Goal: Task Accomplishment & Management: Complete application form

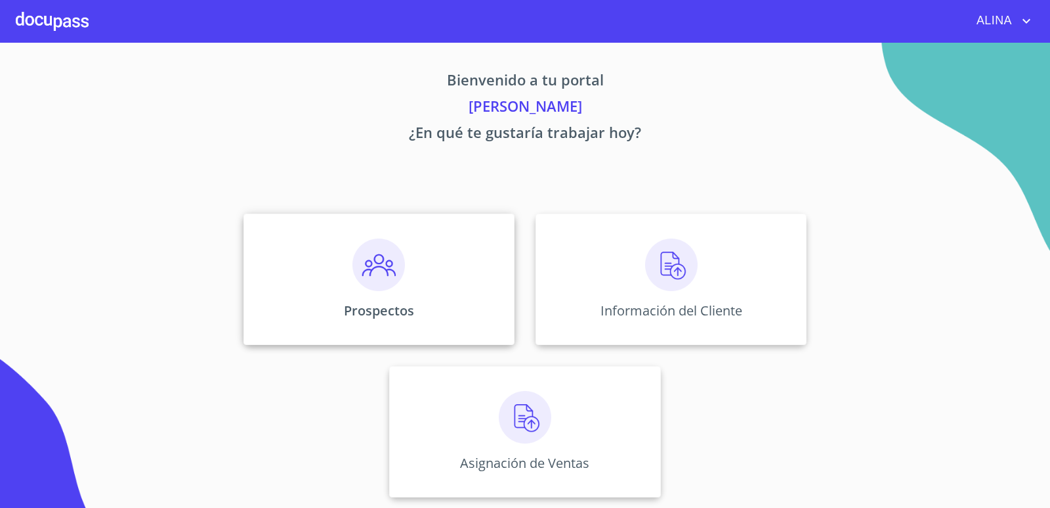
click at [442, 276] on div "Prospectos" at bounding box center [379, 278] width 271 height 131
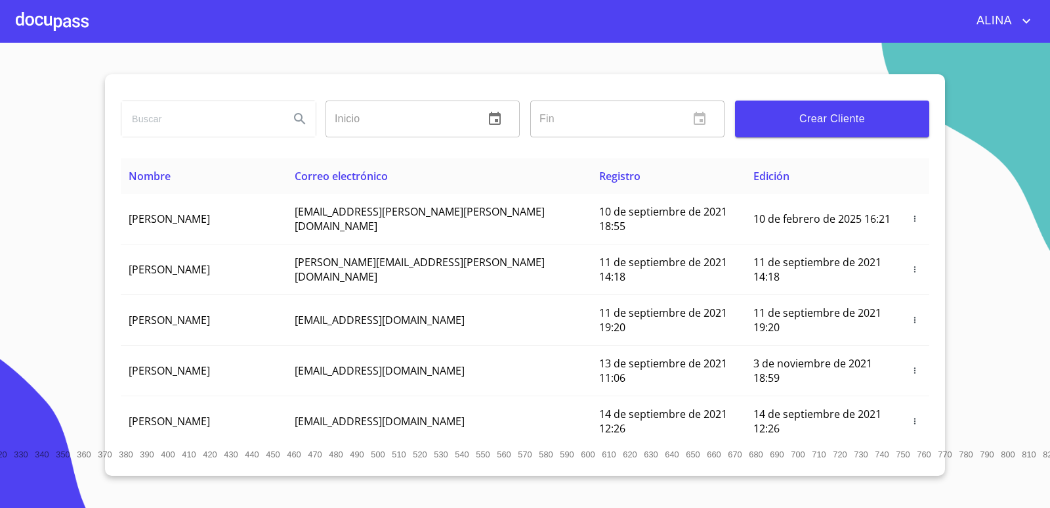
click at [209, 124] on input "search" at bounding box center [200, 118] width 158 height 35
type input "MANGURAS METALICAS"
click at [294, 116] on icon "Search" at bounding box center [300, 119] width 16 height 16
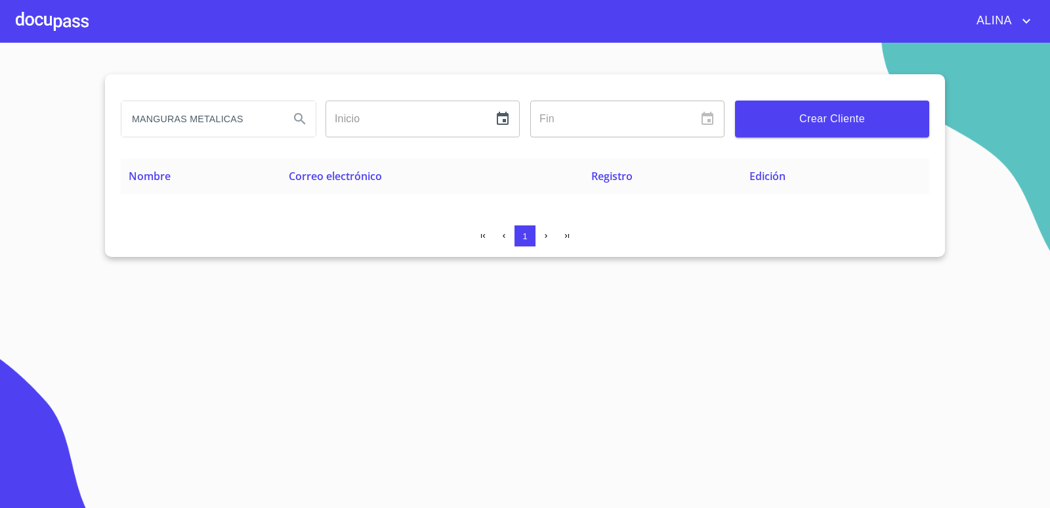
drag, startPoint x: 271, startPoint y: 114, endPoint x: 32, endPoint y: 54, distance: 246.3
click at [72, 126] on section "MANGURAS METALICAS Inicio ​ Fin ​ Crear Cliente Nombre Correo electrónico Regis…" at bounding box center [525, 275] width 1050 height 465
click at [46, 23] on div at bounding box center [52, 21] width 73 height 42
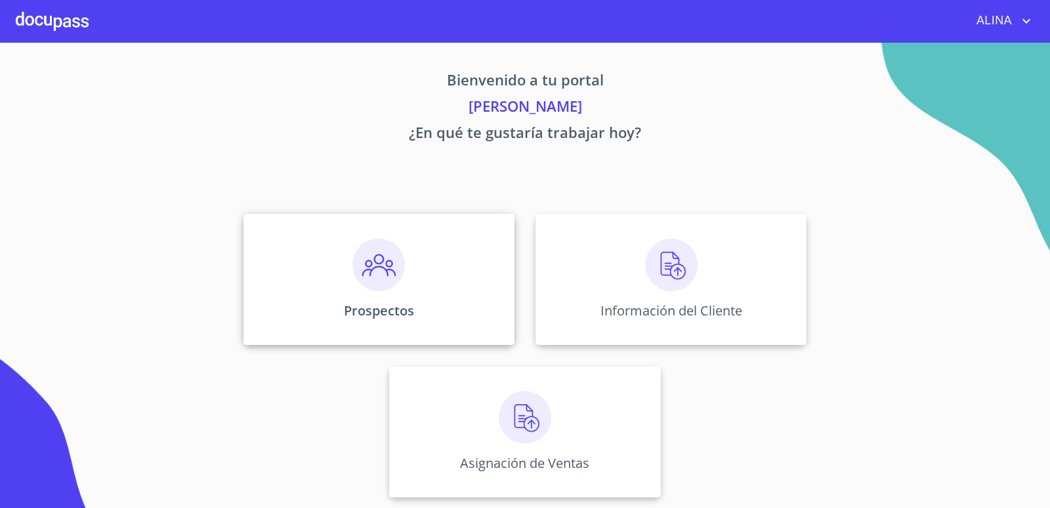
click at [464, 260] on div "Prospectos" at bounding box center [379, 278] width 271 height 131
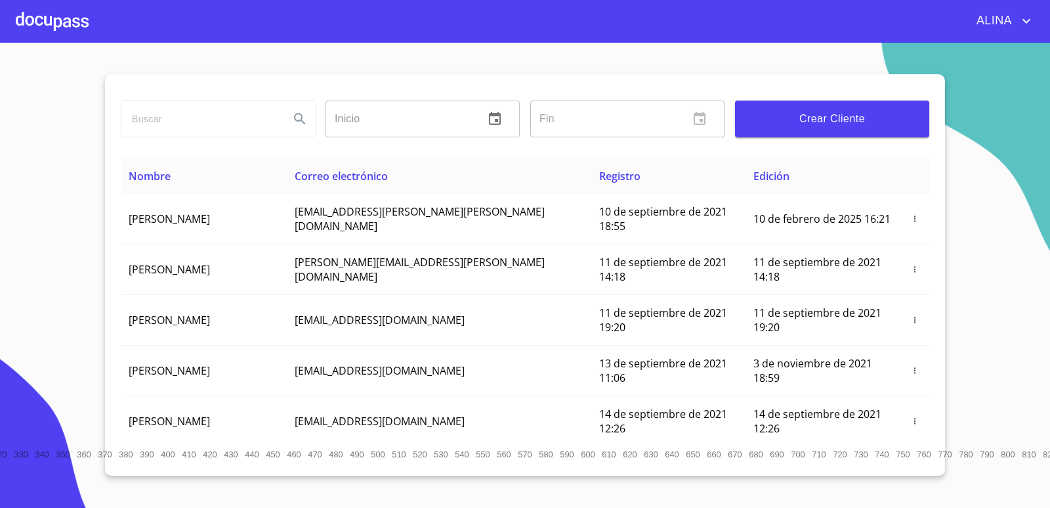
click at [219, 121] on input "search" at bounding box center [200, 118] width 158 height 35
type input "m"
type input "MANGUERAS METALICAS"
click at [299, 119] on icon "Search" at bounding box center [300, 119] width 16 height 16
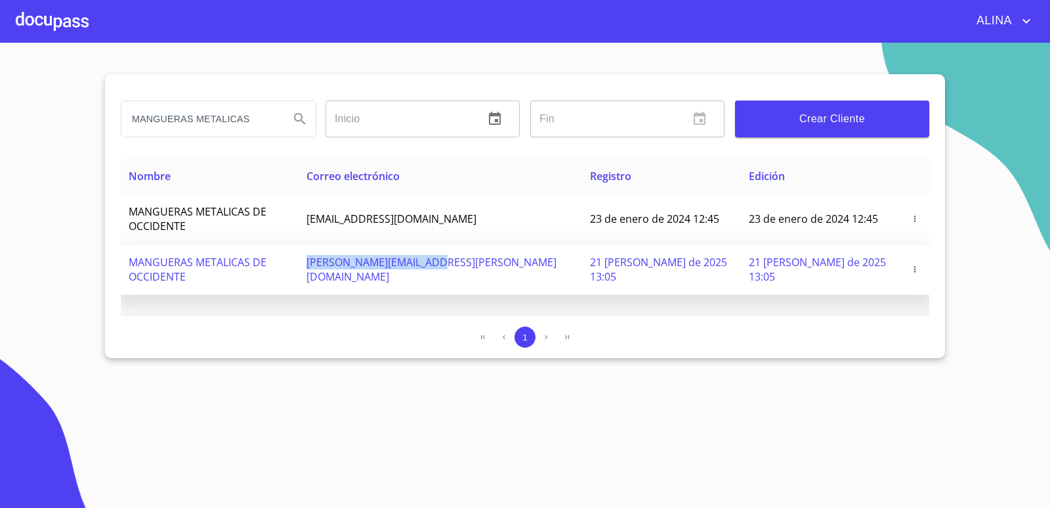
drag, startPoint x: 370, startPoint y: 248, endPoint x: 507, endPoint y: 253, distance: 137.3
click at [507, 253] on td "[PERSON_NAME][EMAIL_ADDRESS][PERSON_NAME][DOMAIN_NAME]" at bounding box center [441, 269] width 284 height 51
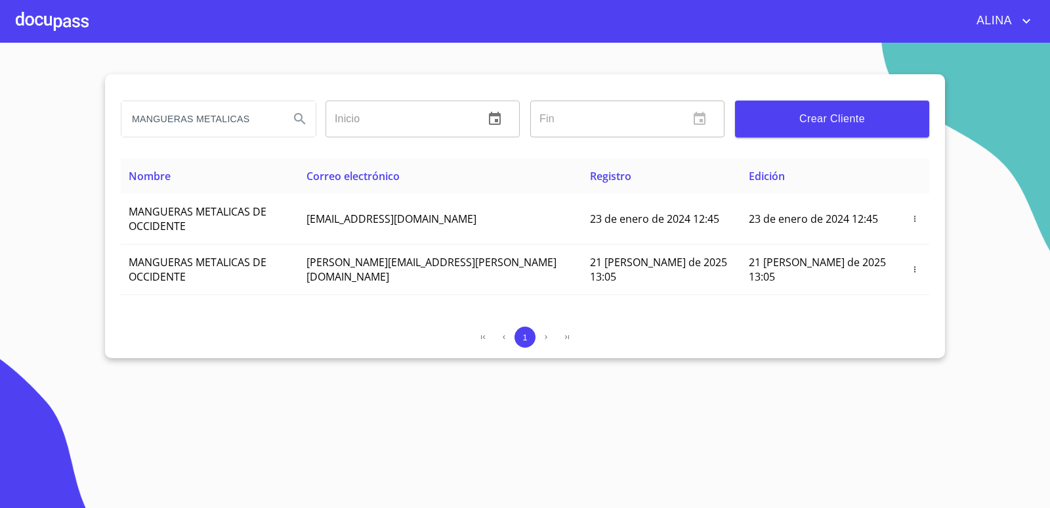
click at [71, 24] on div at bounding box center [52, 21] width 73 height 42
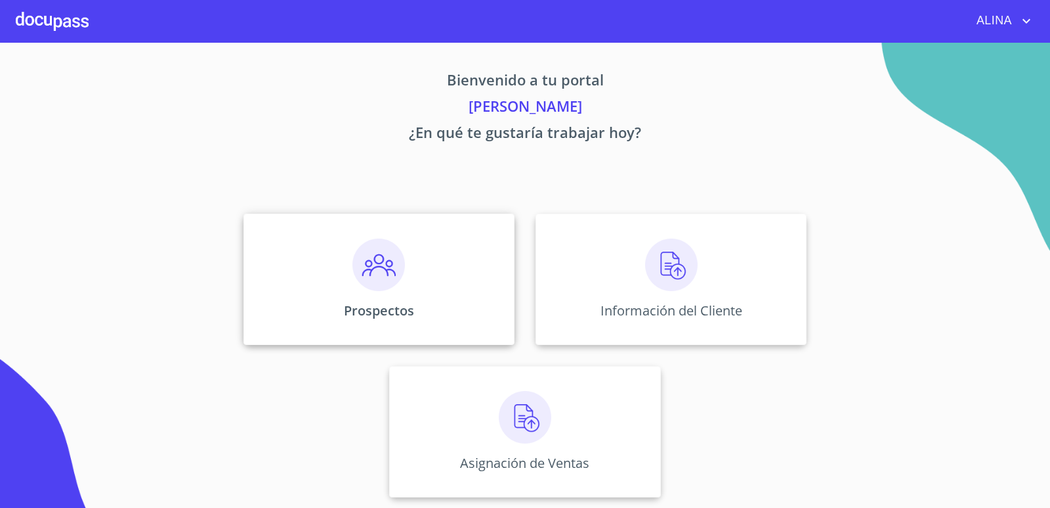
click at [444, 257] on div "Prospectos" at bounding box center [379, 278] width 271 height 131
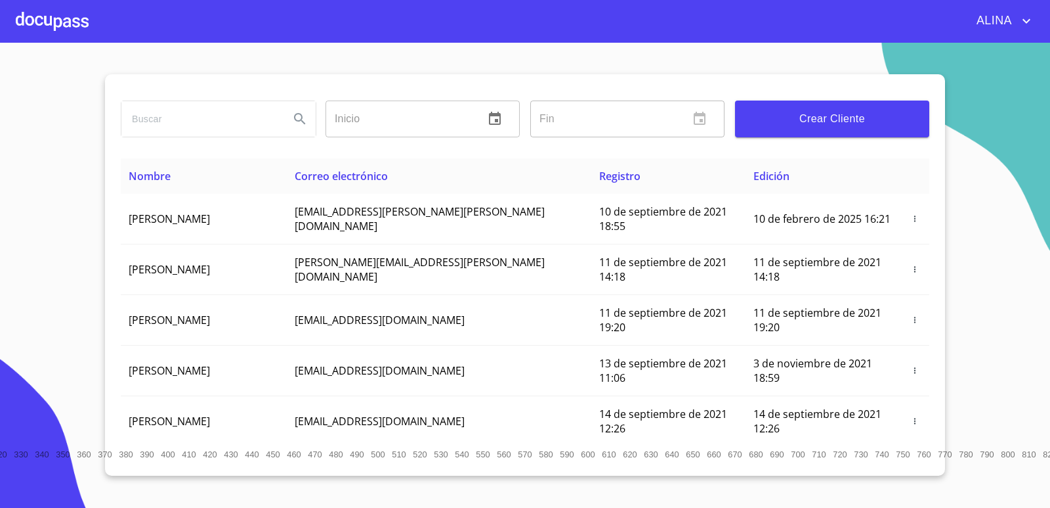
click at [822, 118] on span "Crear Cliente" at bounding box center [832, 119] width 173 height 18
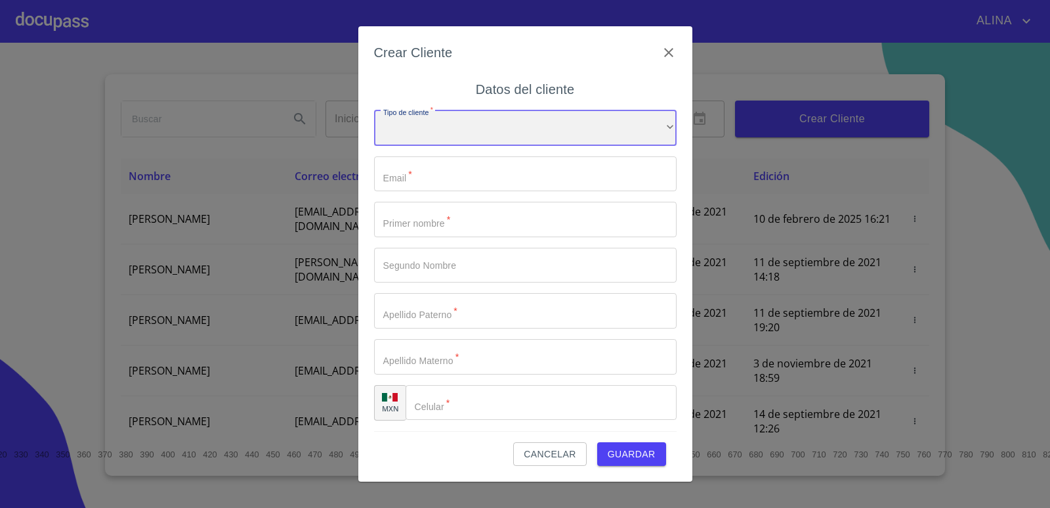
click at [628, 124] on div "​" at bounding box center [525, 127] width 303 height 35
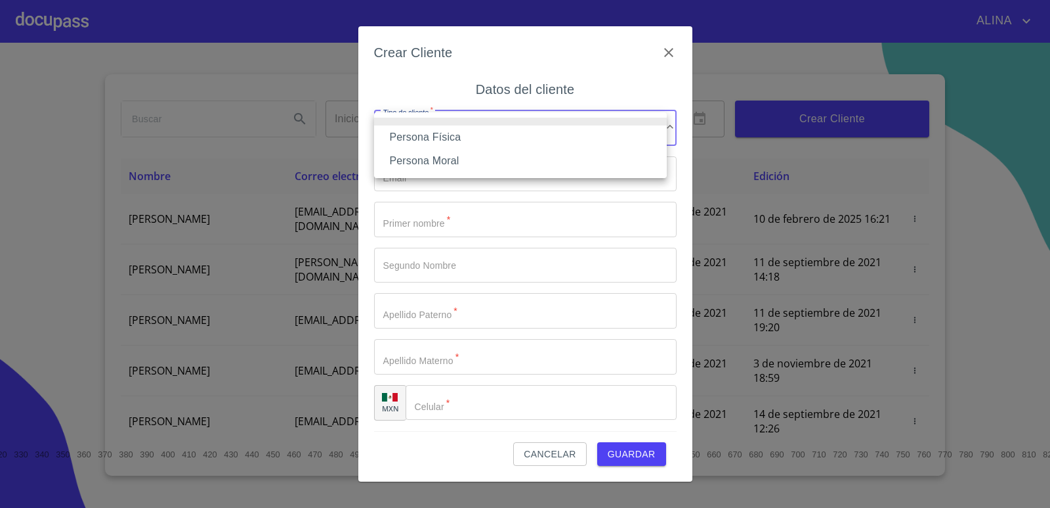
click at [453, 132] on li "Persona Física" at bounding box center [520, 137] width 293 height 24
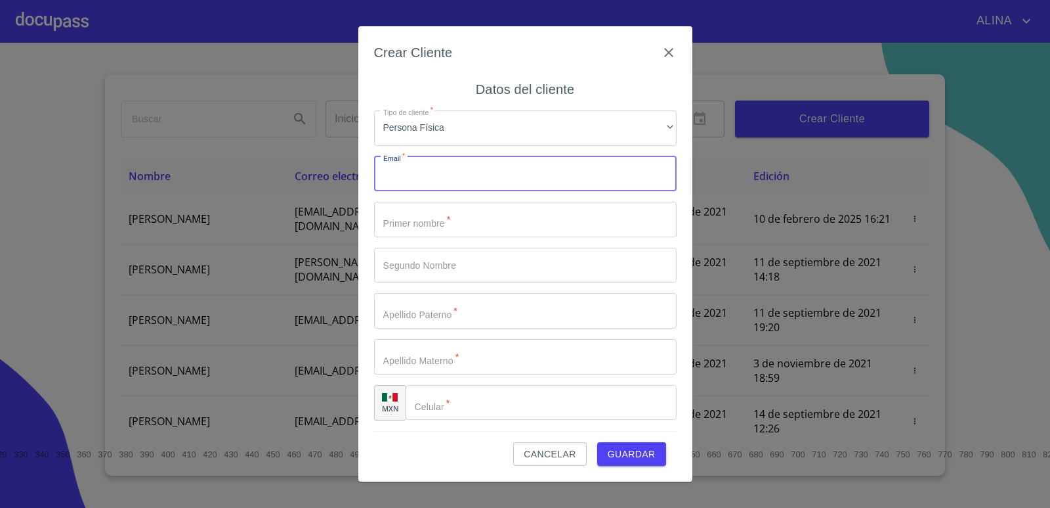
click at [449, 178] on input "Tipo de cliente   *" at bounding box center [525, 173] width 303 height 35
type input "[EMAIL_ADDRESS][DOMAIN_NAME]"
click at [449, 221] on input "Tipo de cliente   *" at bounding box center [525, 219] width 303 height 35
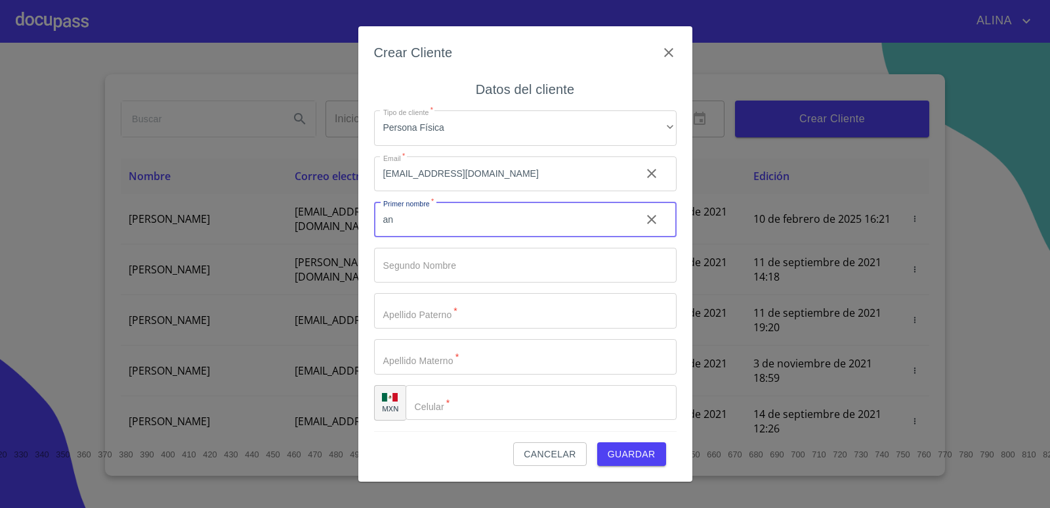
type input "a"
type input "[PERSON_NAME]"
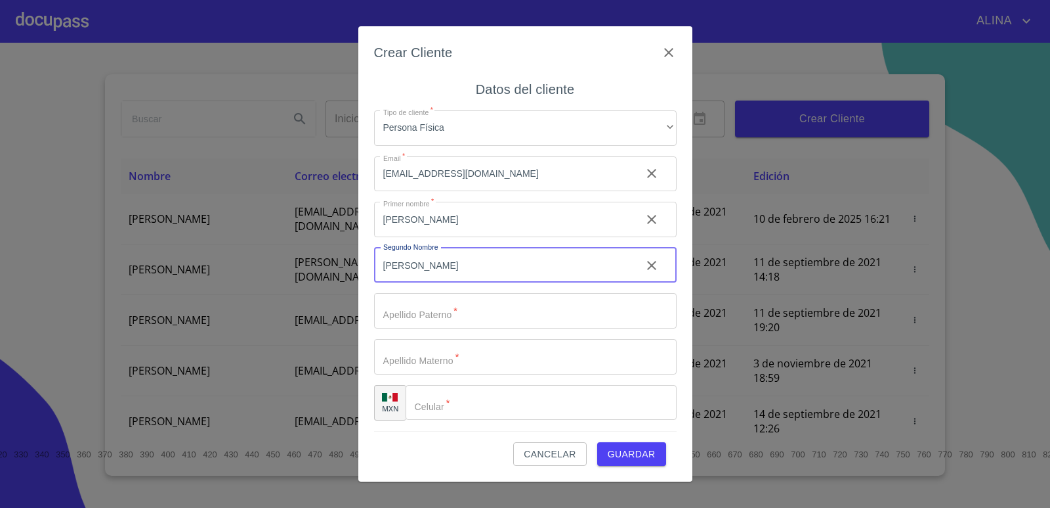
type input "[PERSON_NAME]"
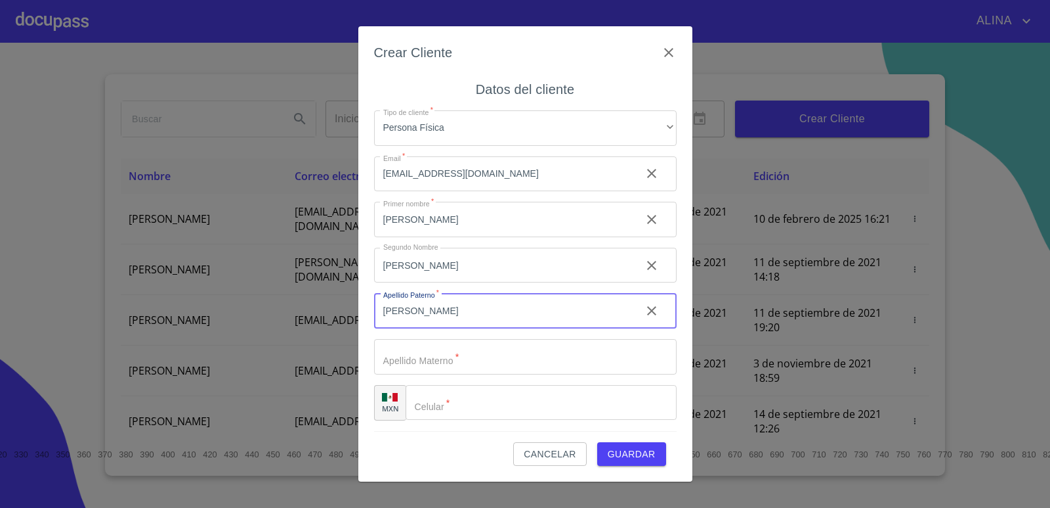
type input "[PERSON_NAME]"
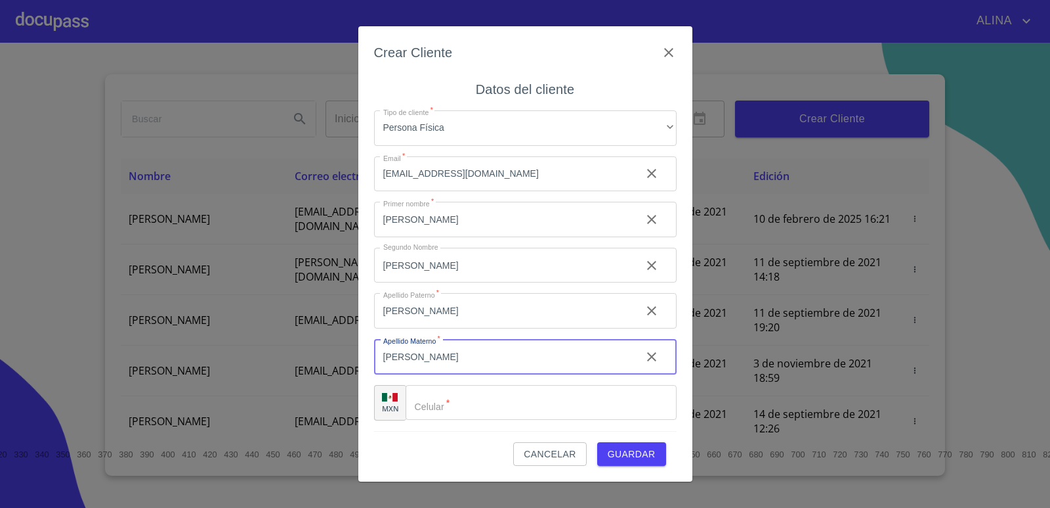
type input "[PERSON_NAME]"
click at [454, 399] on input "Tipo de cliente   *" at bounding box center [558, 402] width 238 height 35
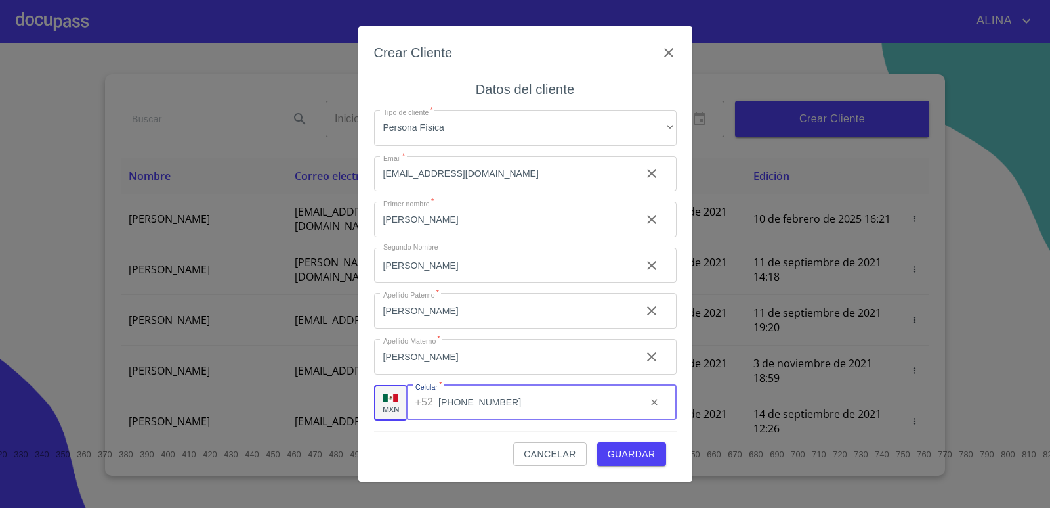
type input "[PHONE_NUMBER]"
click at [645, 458] on span "Guardar" at bounding box center [632, 454] width 48 height 16
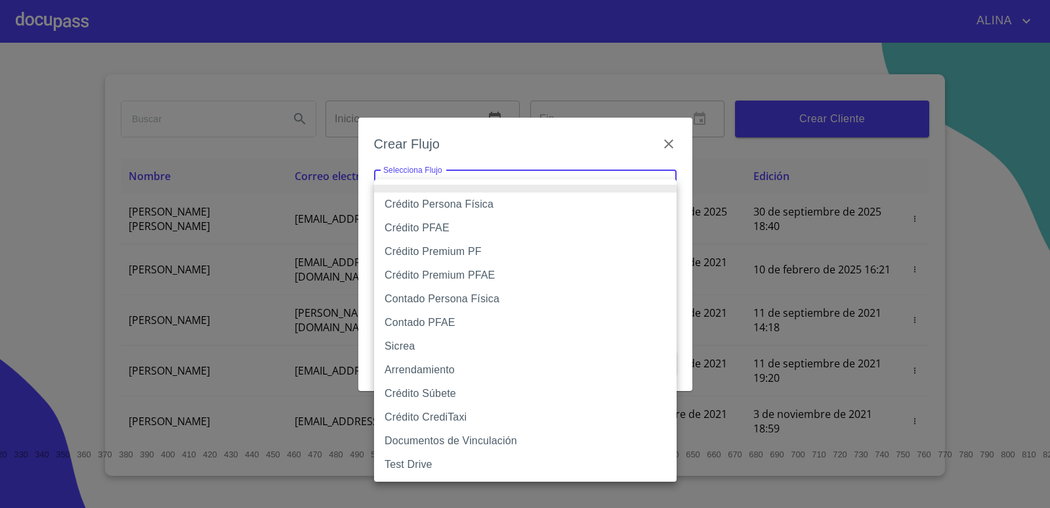
click at [467, 188] on body "[PERSON_NAME] ​ Fin ​ Crear Cliente Nombre Correo electrónico Registro Edición …" at bounding box center [525, 254] width 1050 height 508
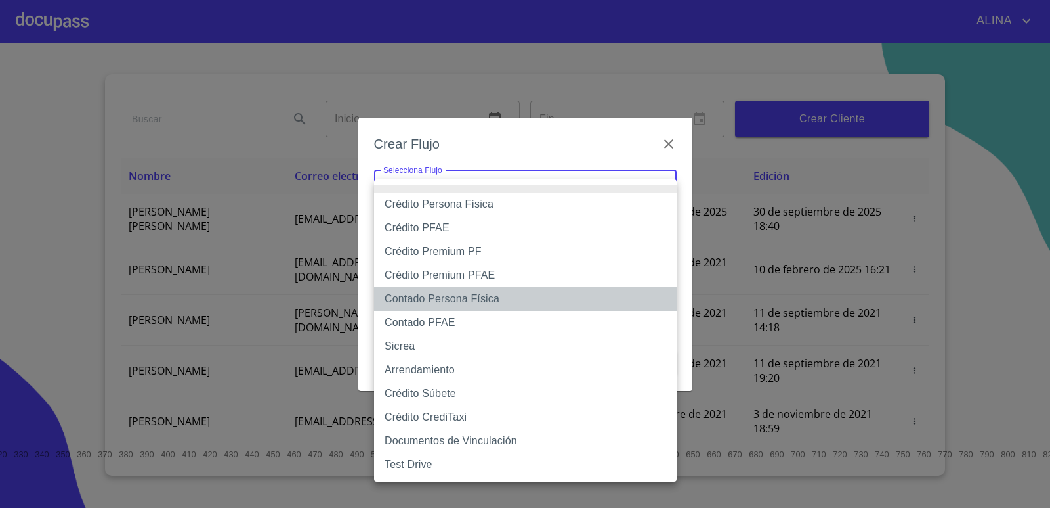
click at [443, 301] on li "Contado Persona Física" at bounding box center [525, 299] width 303 height 24
type input "60bf975b0d9865ccc2471536"
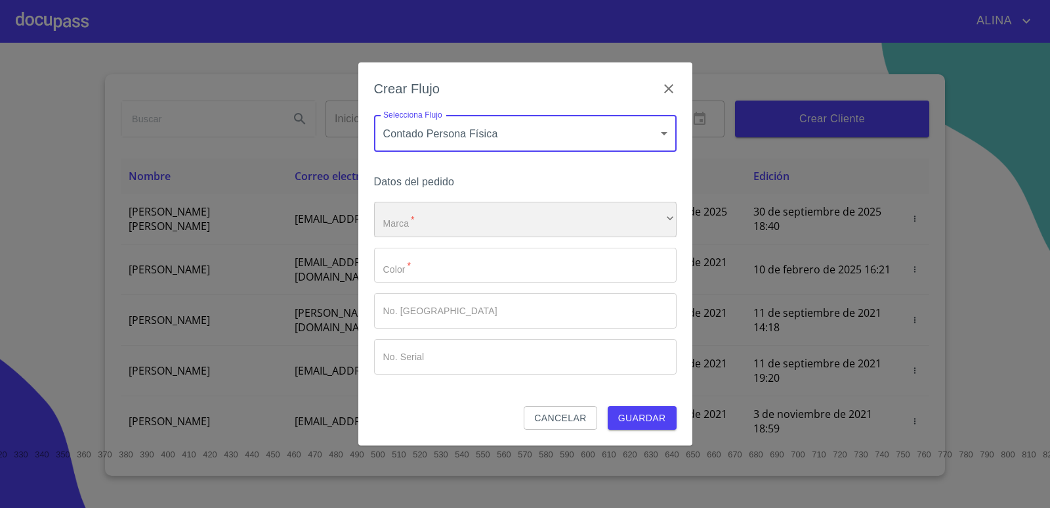
click at [632, 215] on div "​" at bounding box center [525, 219] width 303 height 35
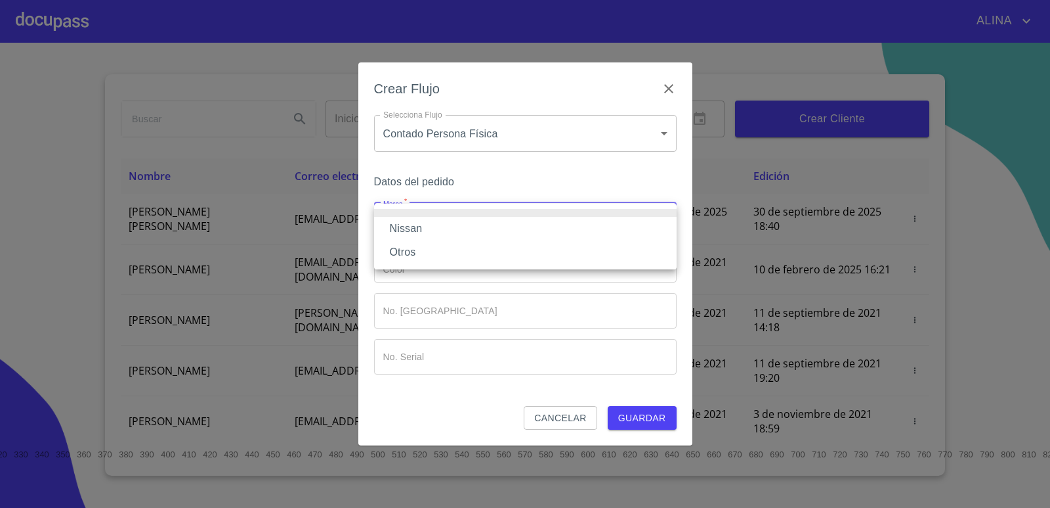
click at [404, 252] on li "Otros" at bounding box center [525, 252] width 303 height 24
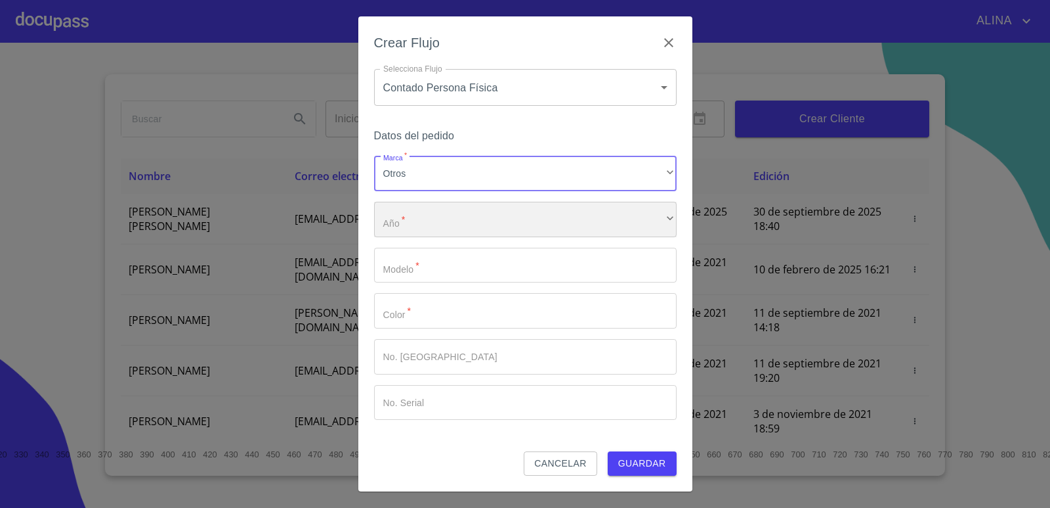
click at [452, 217] on div "​" at bounding box center [525, 219] width 303 height 35
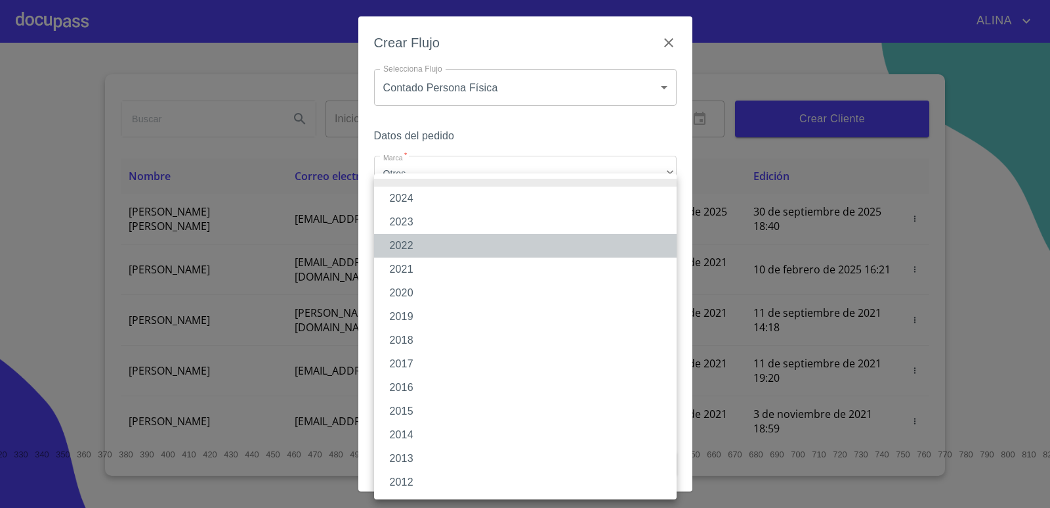
click at [409, 242] on li "2022" at bounding box center [525, 246] width 303 height 24
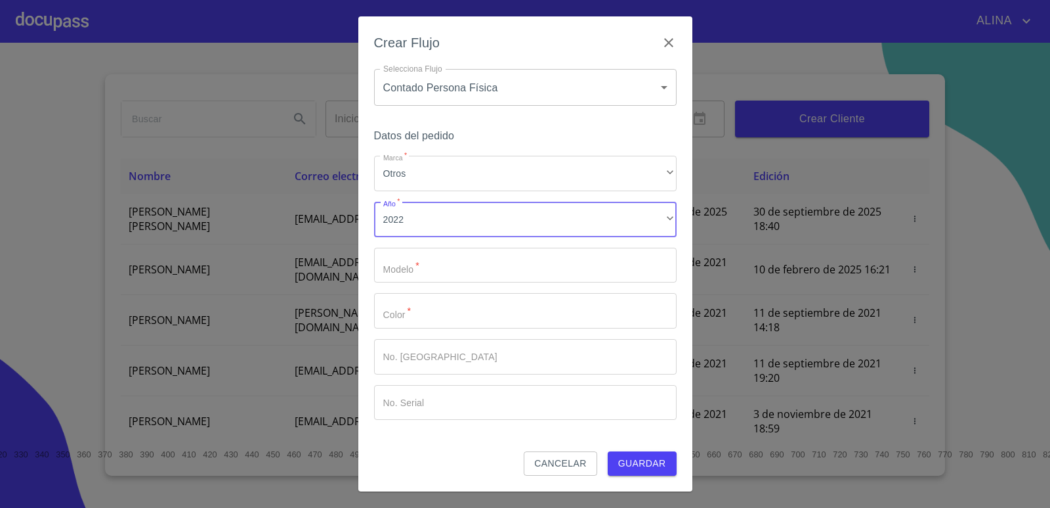
click at [434, 265] on input "Marca   *" at bounding box center [525, 265] width 303 height 35
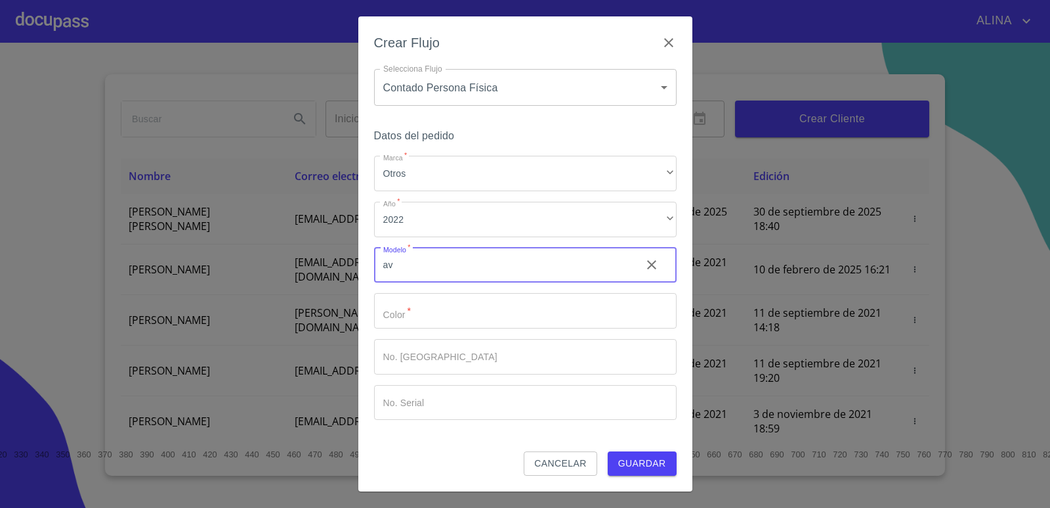
type input "a"
type input "AVEO"
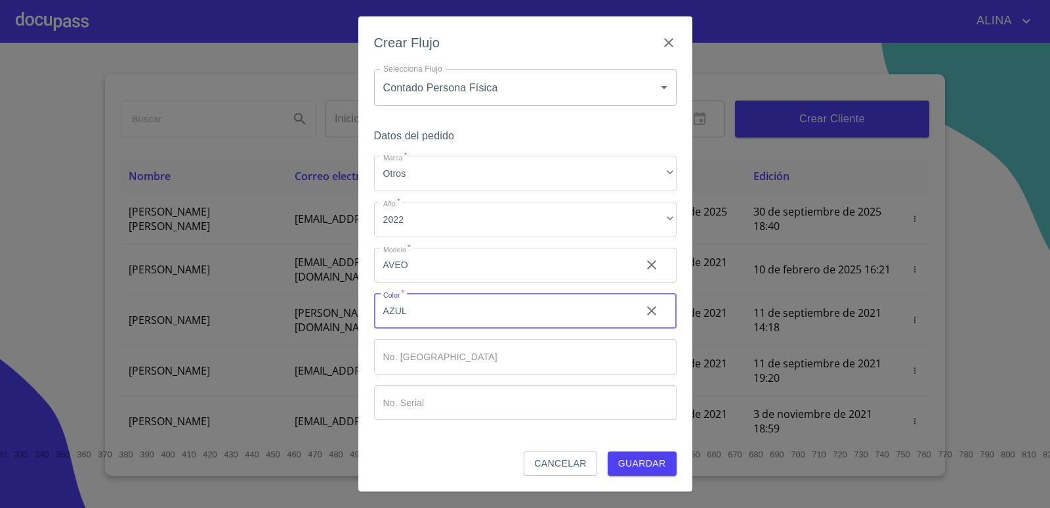
type input "AZUL"
click at [450, 355] on input "Marca   *" at bounding box center [525, 356] width 303 height 35
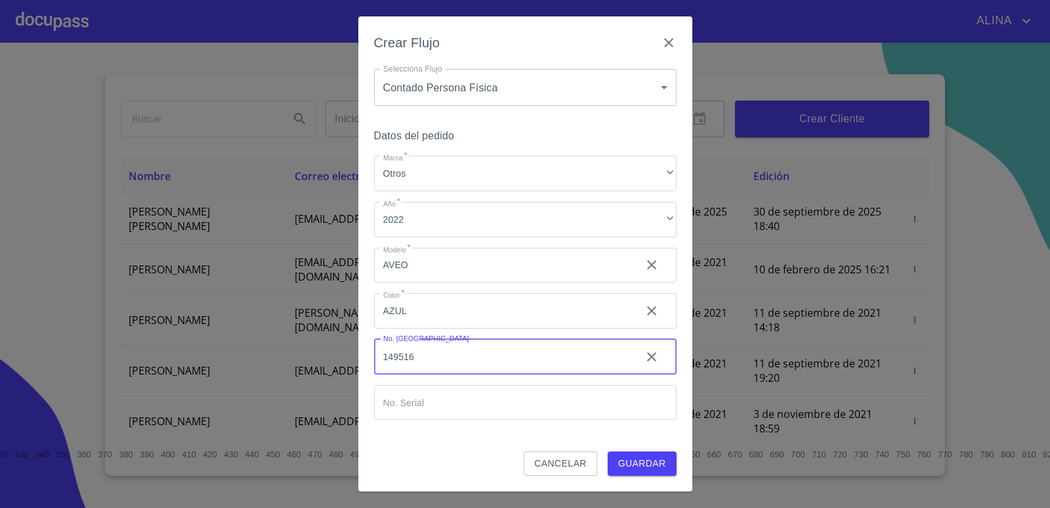
type input "149516"
click at [429, 402] on input "Marca   *" at bounding box center [525, 402] width 303 height 35
type input "0"
type input "U038063"
click at [636, 457] on span "Guardar" at bounding box center [642, 463] width 48 height 16
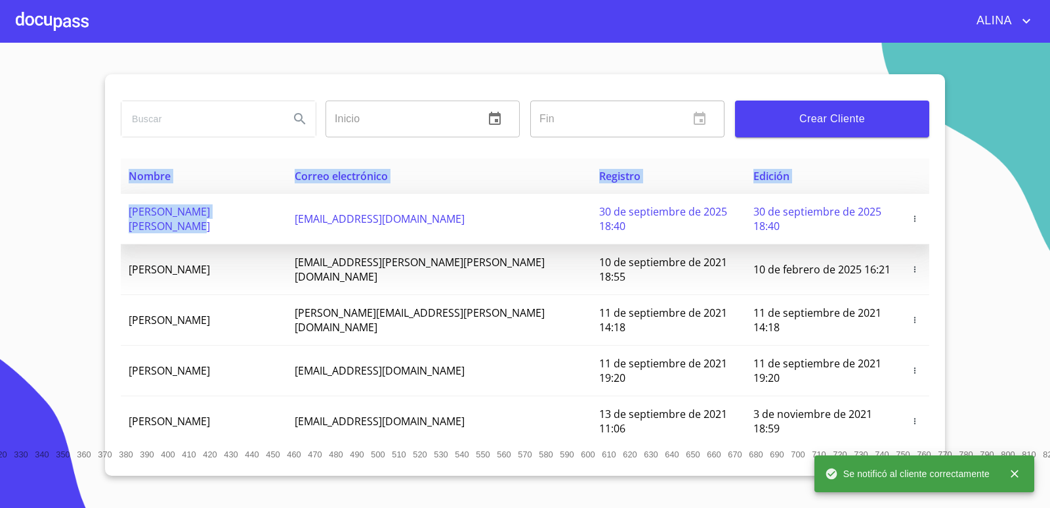
copy table "Nombre Correo electrónico Registro Edición [PERSON_NAME] [PERSON_NAME]"
drag, startPoint x: 130, startPoint y: 210, endPoint x: 289, endPoint y: 209, distance: 158.9
click at [289, 209] on div "Inicio ​ Fin ​ Crear Cliente Nombre Correo electrónico Registro Edición [PERSON…" at bounding box center [525, 274] width 840 height 401
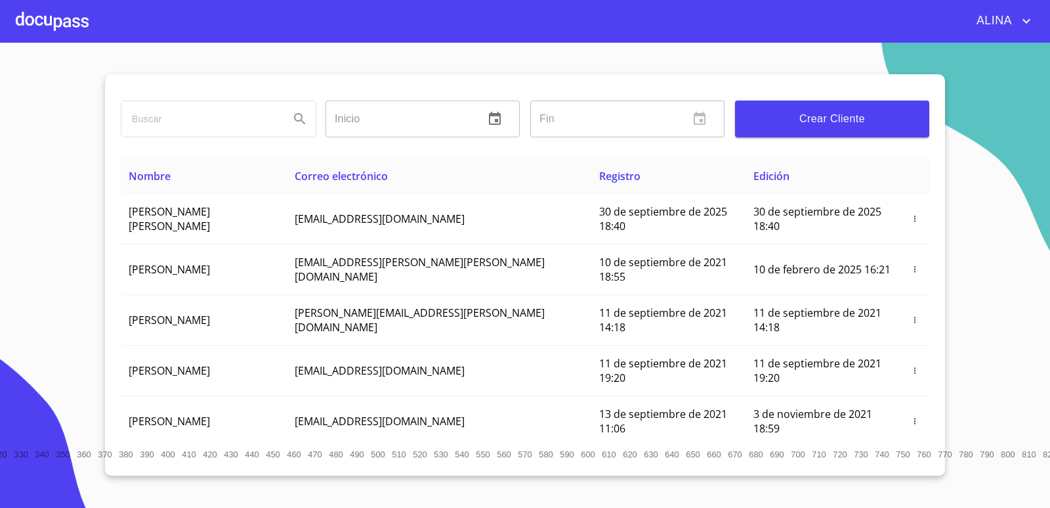
click at [47, 13] on div at bounding box center [52, 21] width 73 height 42
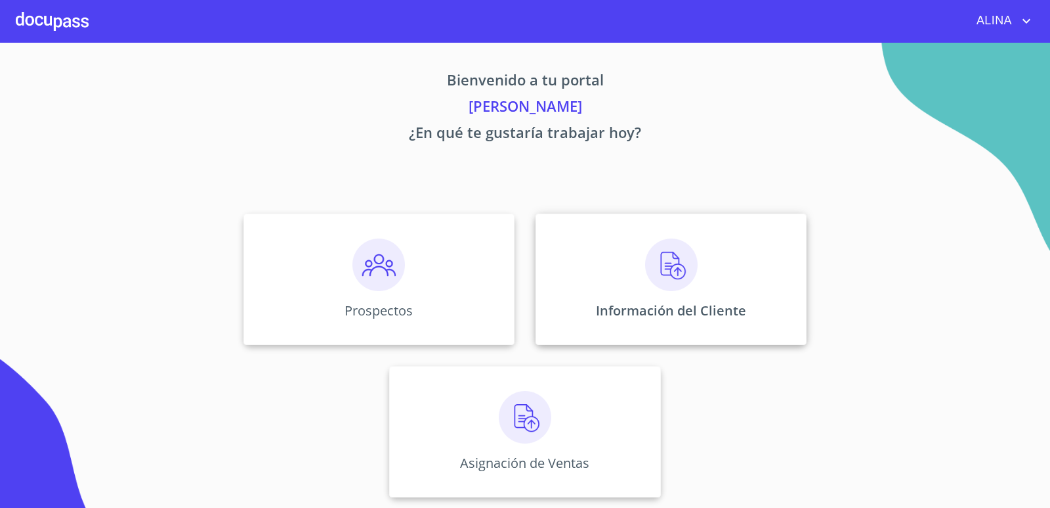
click at [580, 265] on div "Información del Cliente" at bounding box center [671, 278] width 271 height 131
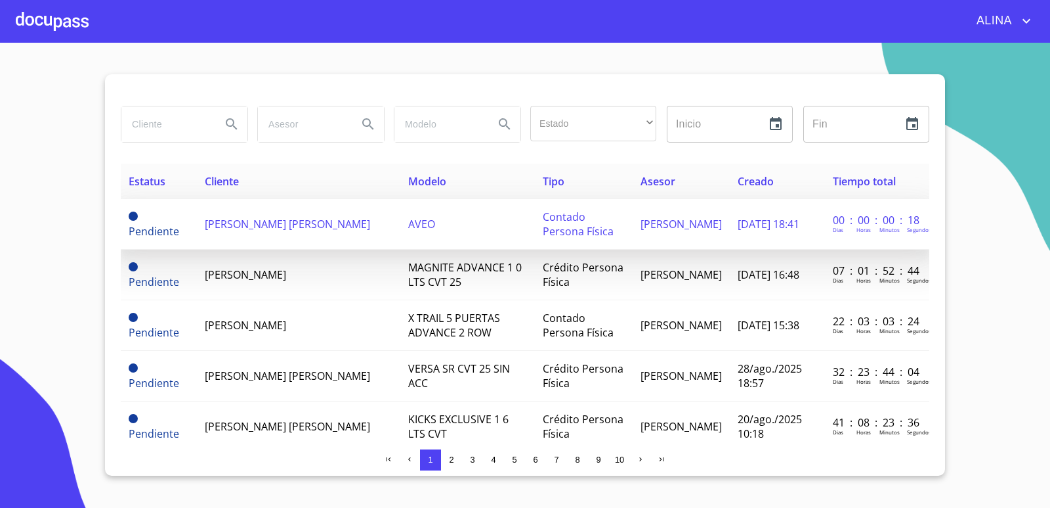
click at [260, 226] on span "[PERSON_NAME] [PERSON_NAME]" at bounding box center [287, 224] width 165 height 14
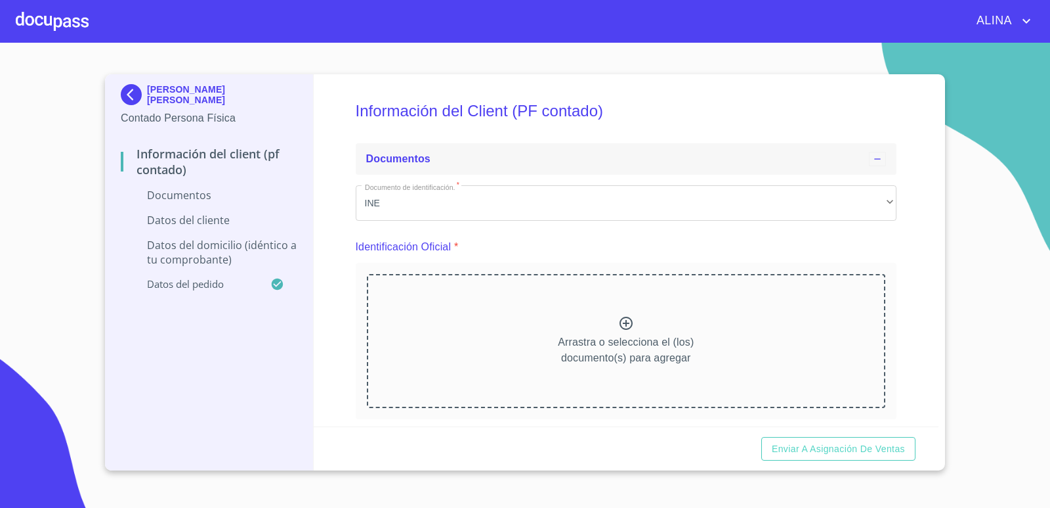
drag, startPoint x: 675, startPoint y: 122, endPoint x: 650, endPoint y: 165, distance: 49.4
click at [675, 122] on h5 "Información del Client (PF contado)" at bounding box center [627, 111] width 542 height 54
click at [620, 326] on icon at bounding box center [626, 323] width 16 height 16
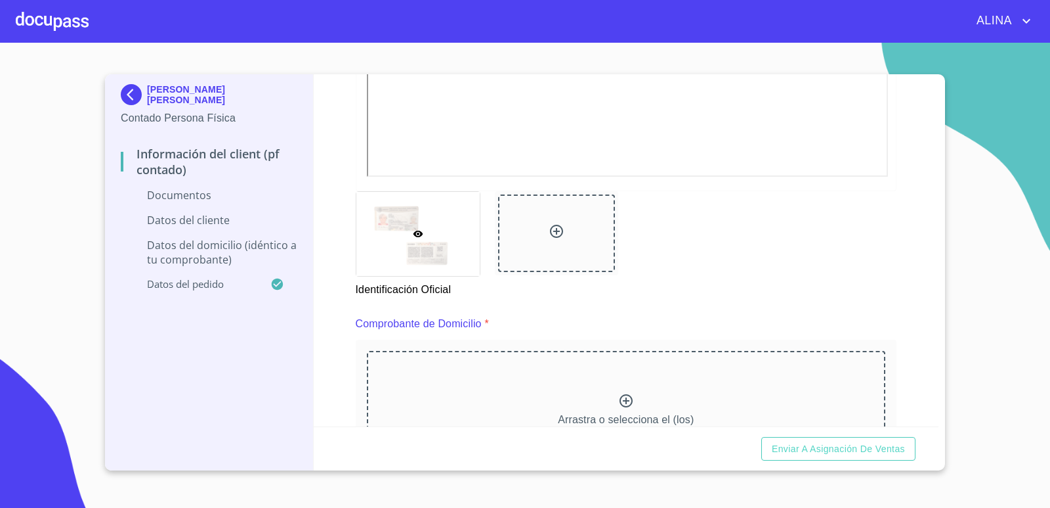
scroll to position [591, 0]
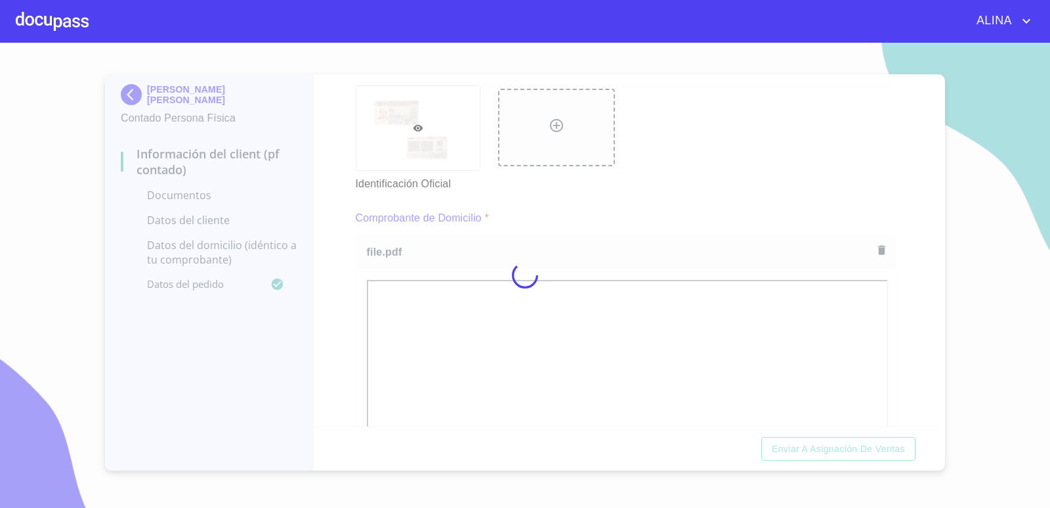
click at [687, 134] on div at bounding box center [525, 275] width 1050 height 465
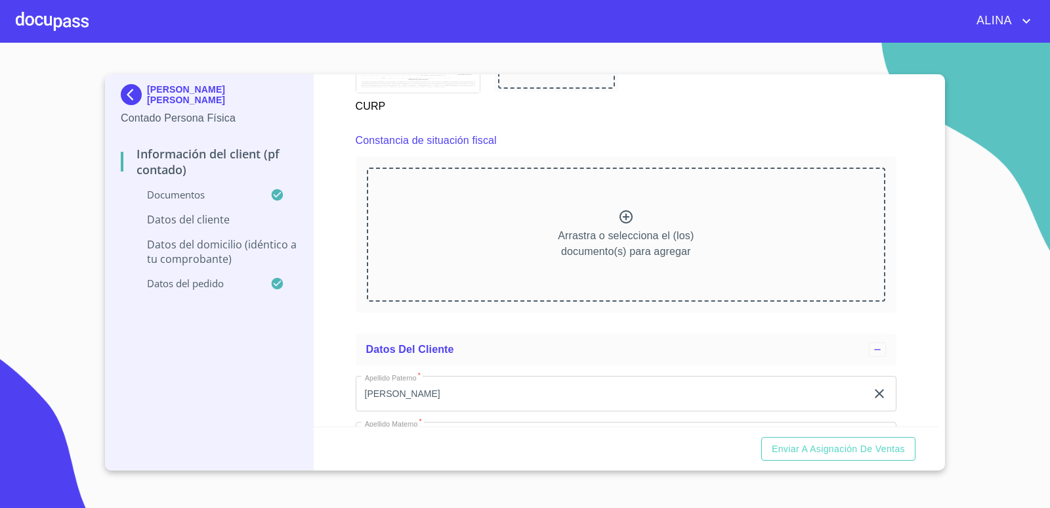
scroll to position [1773, 0]
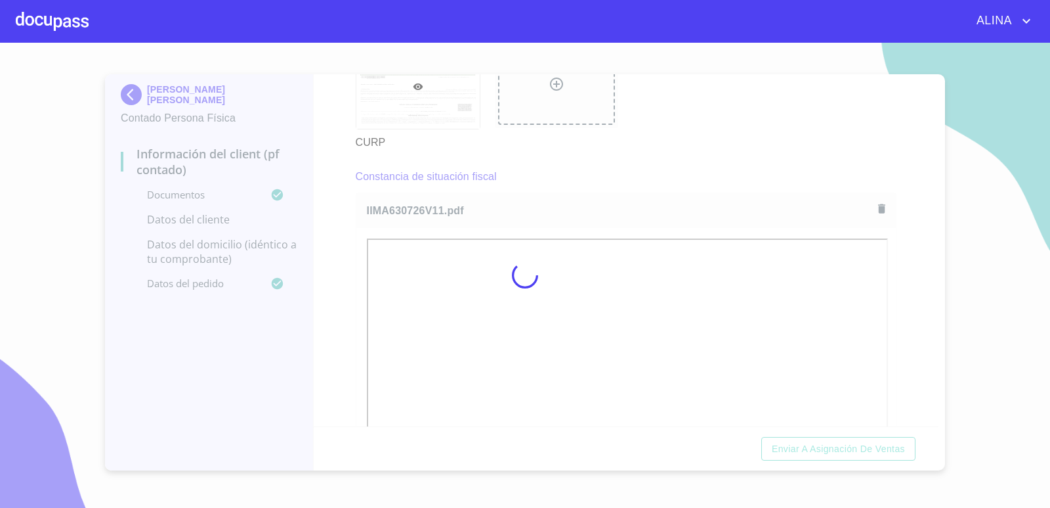
click at [684, 152] on div at bounding box center [525, 275] width 1050 height 465
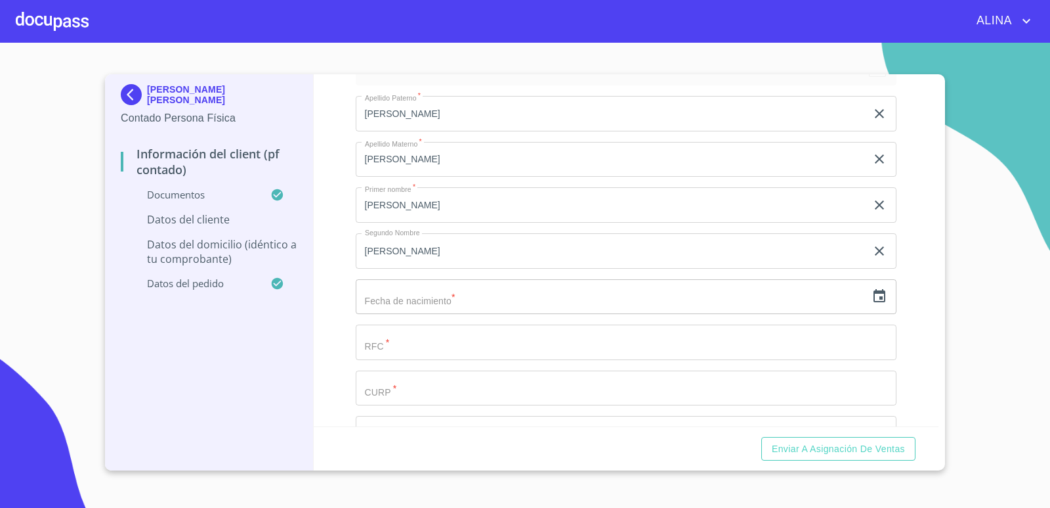
scroll to position [2495, 0]
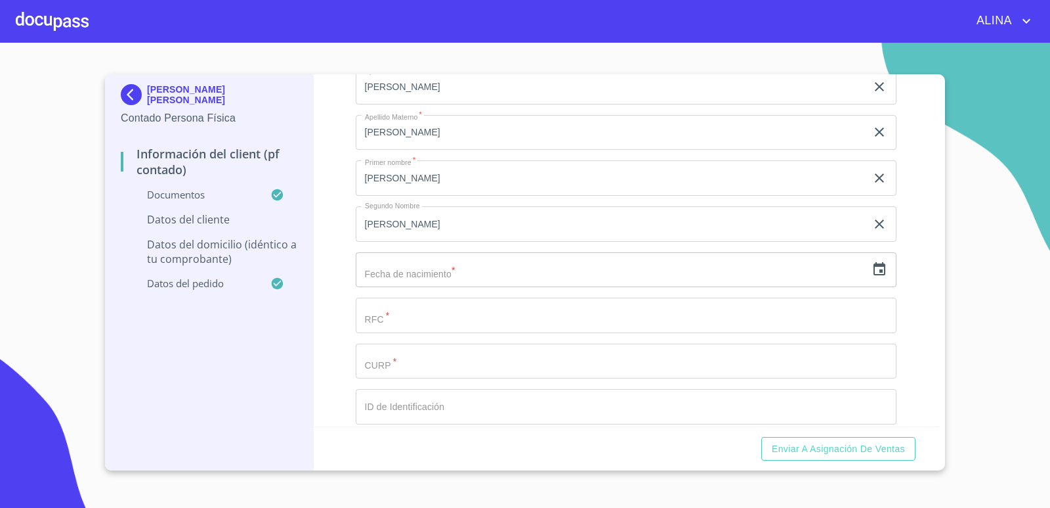
click at [872, 271] on icon "button" at bounding box center [880, 269] width 16 height 16
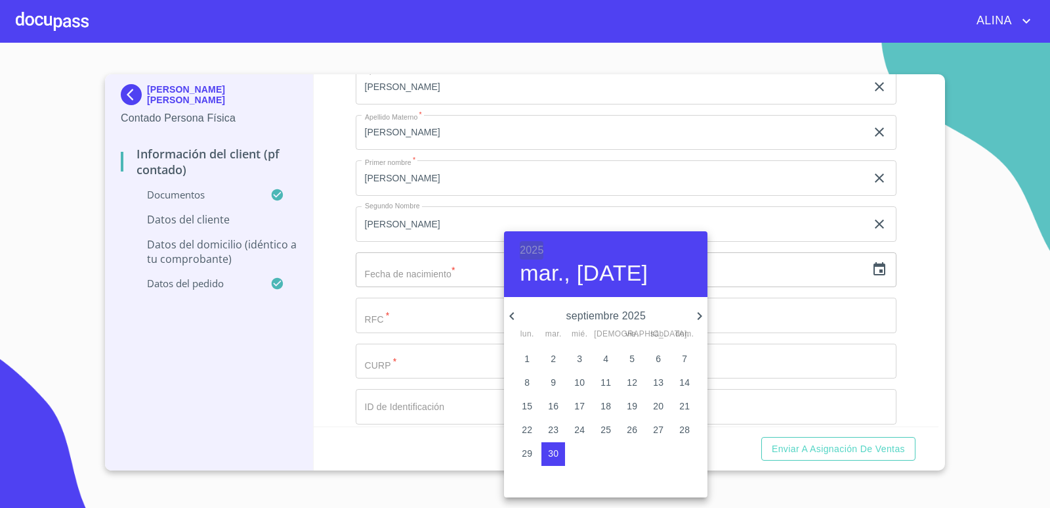
click at [530, 249] on h6 "2025" at bounding box center [532, 250] width 24 height 18
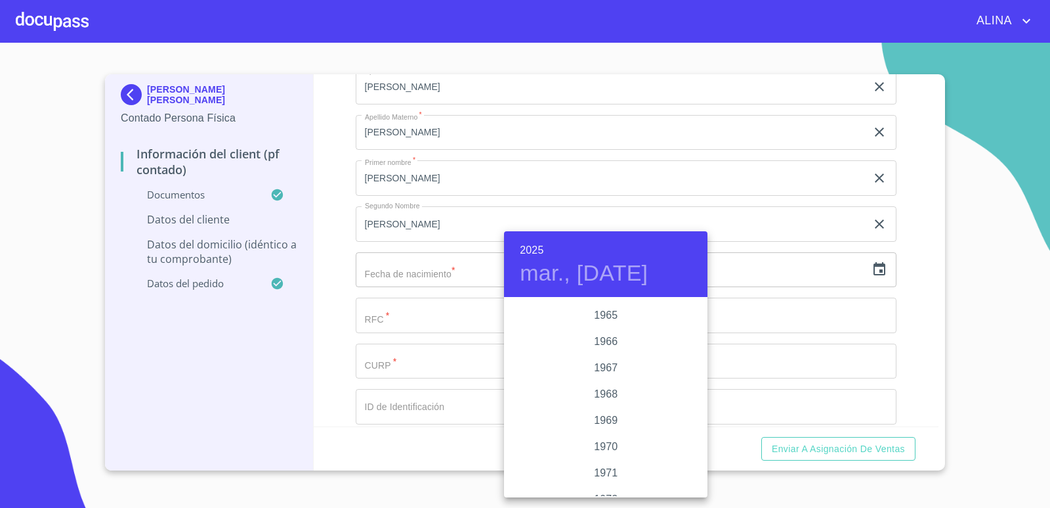
scroll to position [976, 0]
click at [603, 334] on div "1963" at bounding box center [606, 334] width 204 height 26
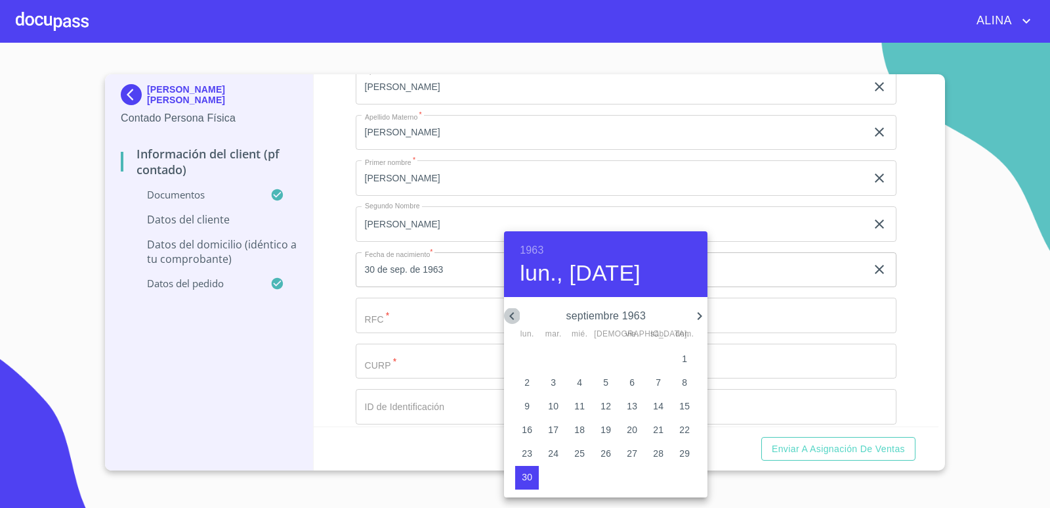
click at [509, 313] on icon "button" at bounding box center [512, 316] width 16 height 16
click at [632, 431] on p "26" at bounding box center [632, 429] width 11 height 13
type input "26 de [DATE]. de 1963"
click at [904, 361] on div at bounding box center [525, 254] width 1050 height 508
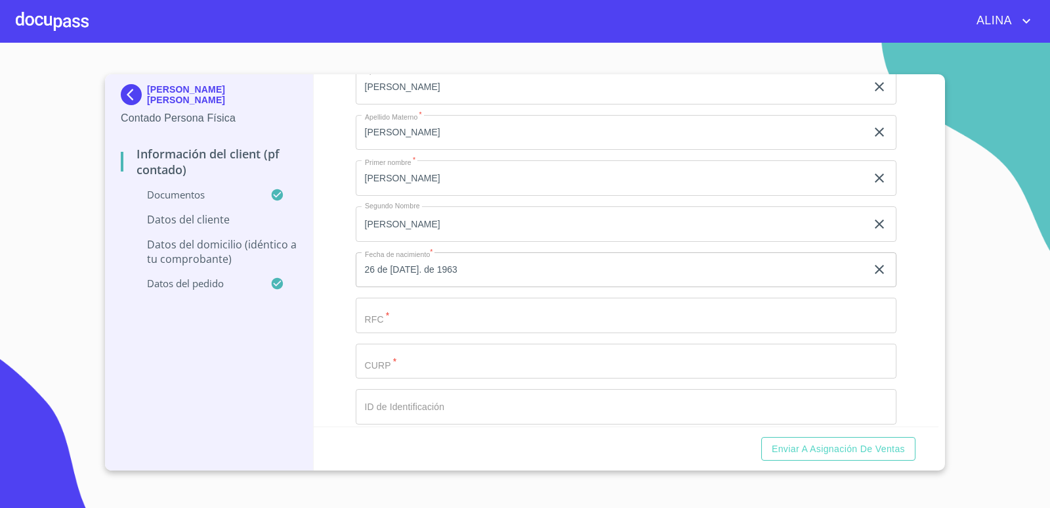
click at [439, 321] on input "Documento de identificación.   *" at bounding box center [627, 314] width 542 height 35
paste input "IIMA630726V11"
type input "IIMA630726V11"
click at [403, 359] on input "Documento de identificación.   *" at bounding box center [627, 360] width 542 height 35
paste input "IIMA630726MJCXRN02"
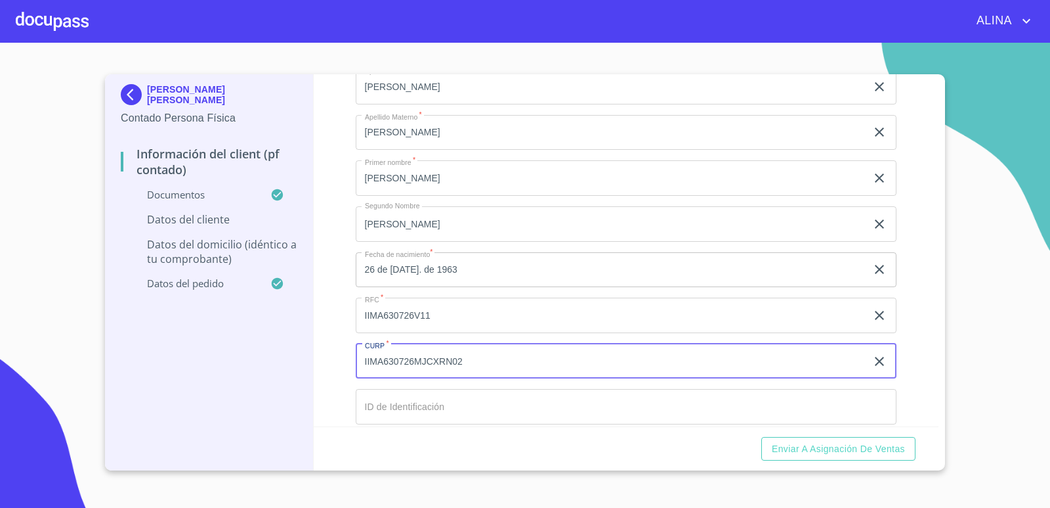
type input "IIMA630726MJCXRN02"
click at [410, 400] on input "Documento de identificación.   *" at bounding box center [627, 406] width 542 height 35
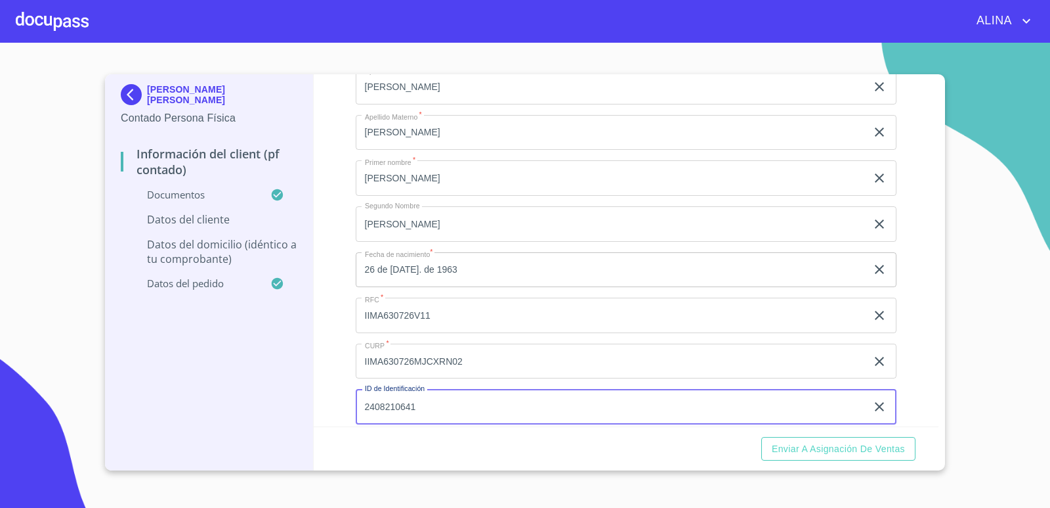
scroll to position [2626, 0]
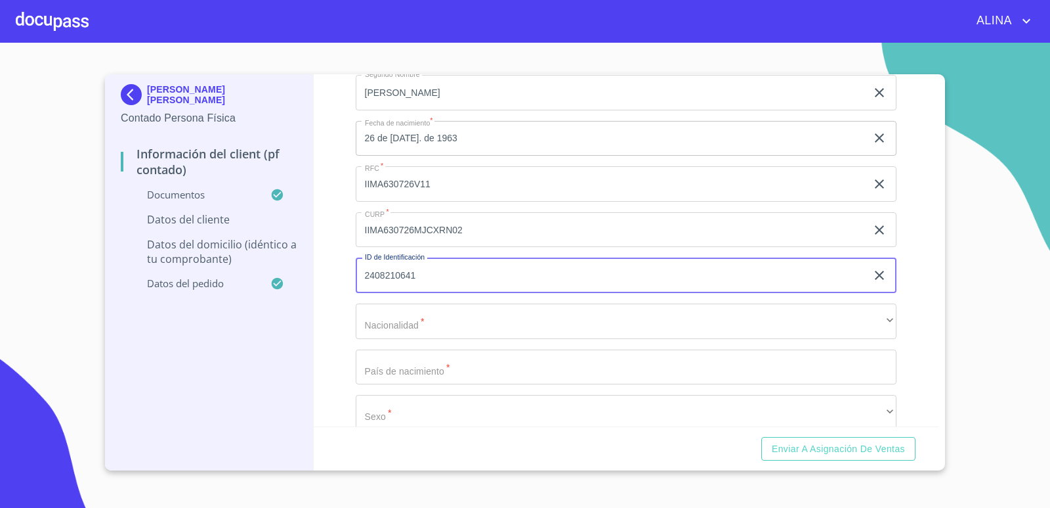
type input "2408210641"
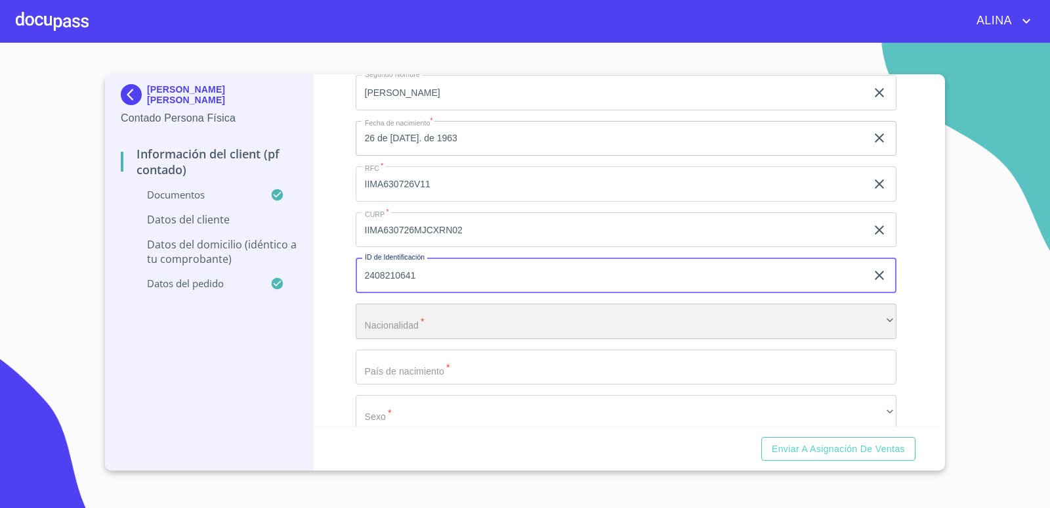
click at [529, 320] on div "​" at bounding box center [627, 320] width 542 height 35
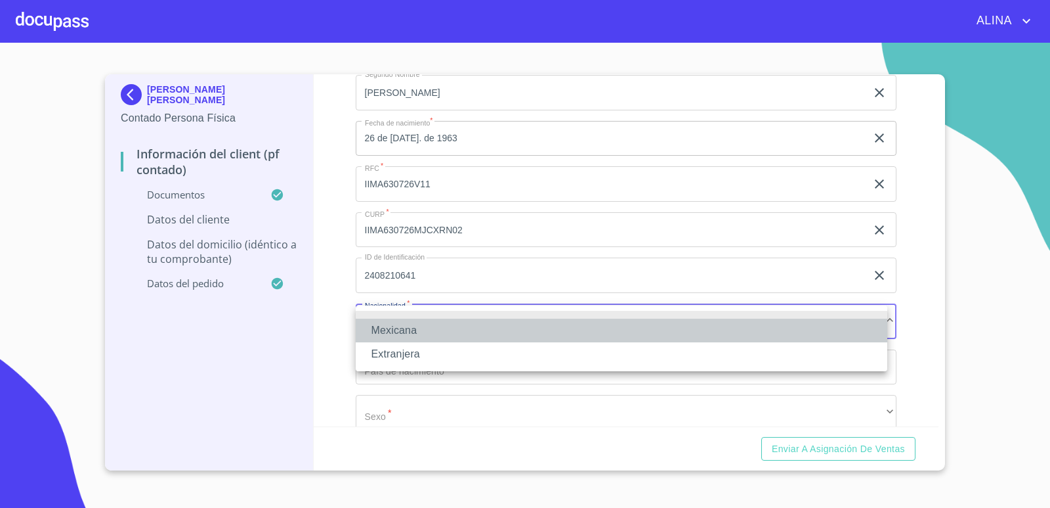
click at [403, 323] on li "Mexicana" at bounding box center [622, 330] width 532 height 24
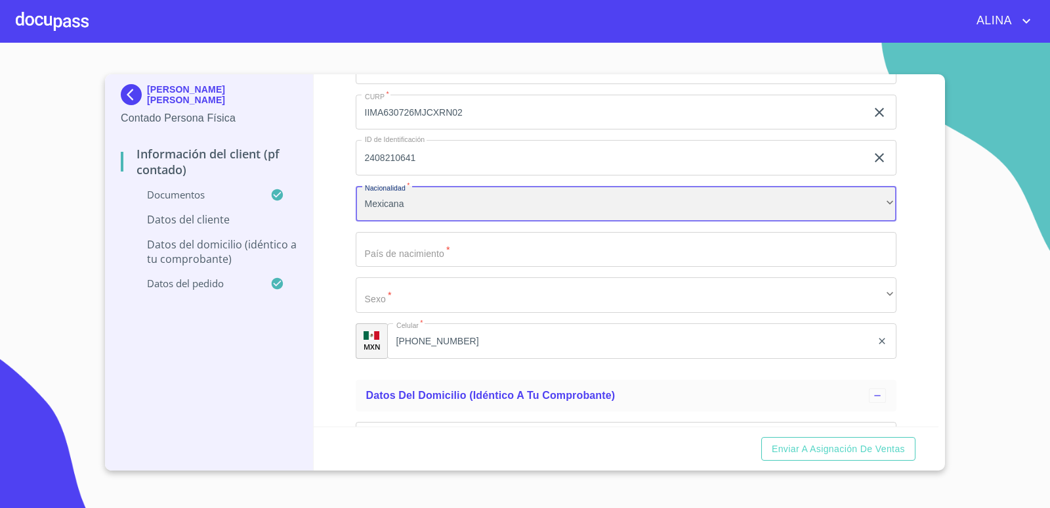
scroll to position [2758, 0]
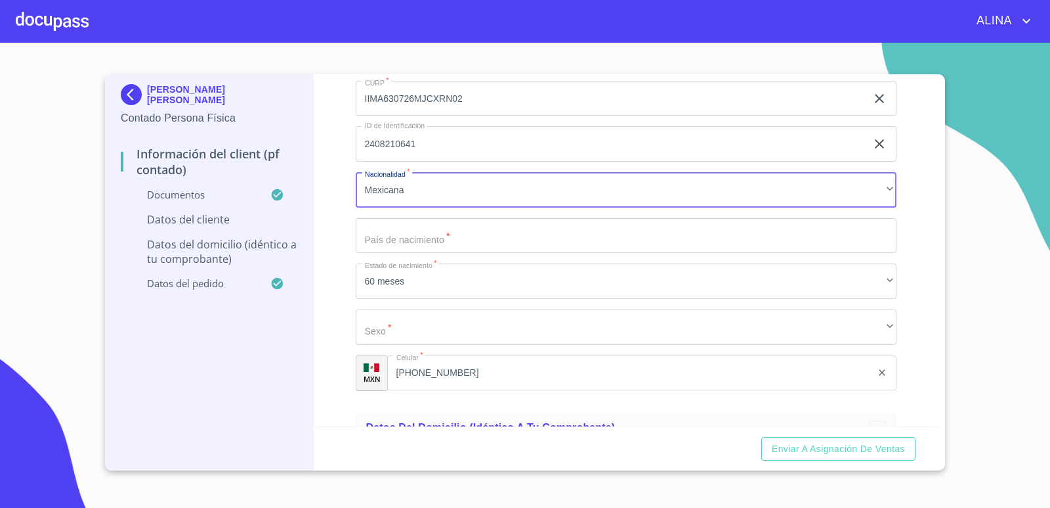
click at [433, 236] on input "Documento de identificación.   *" at bounding box center [627, 235] width 542 height 35
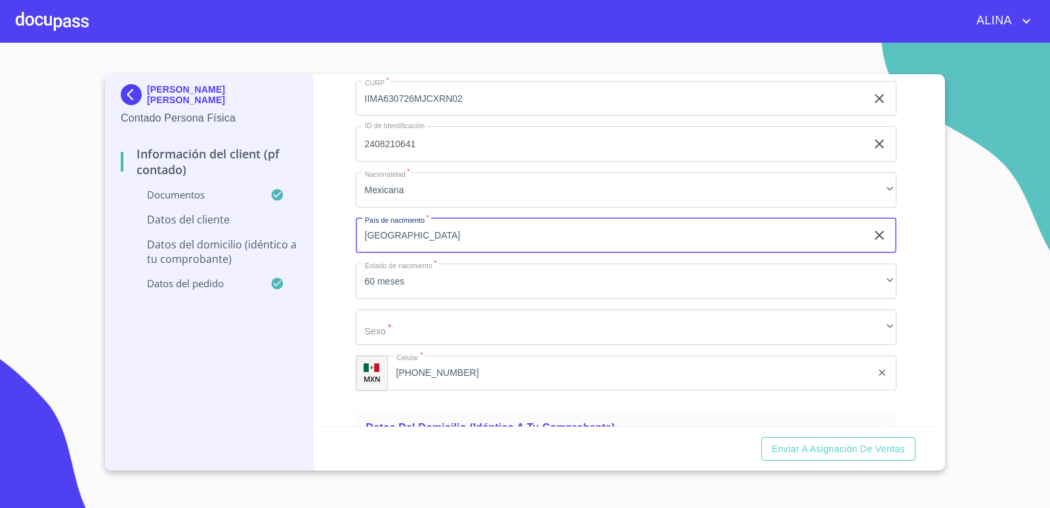
type input "[GEOGRAPHIC_DATA]"
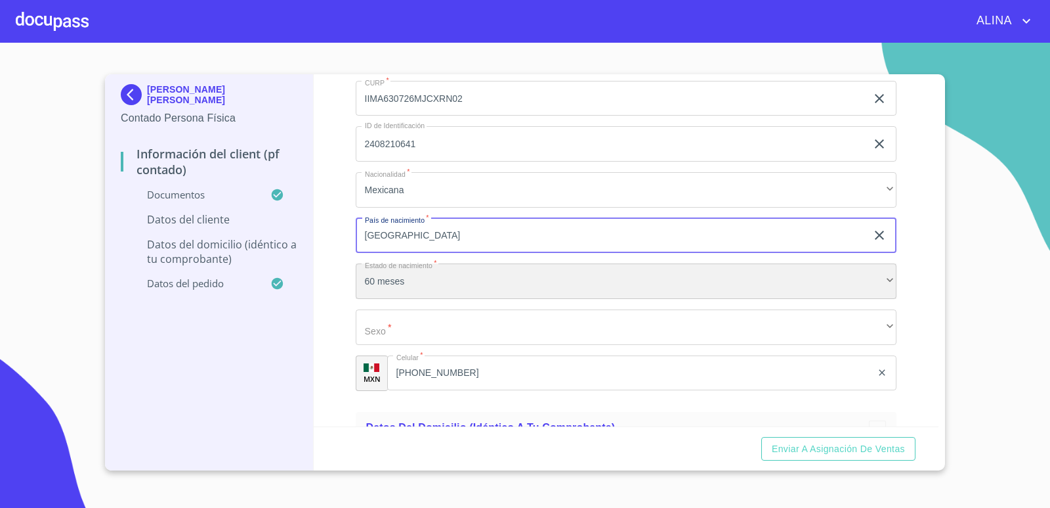
click at [462, 286] on div "60 meses" at bounding box center [627, 280] width 542 height 35
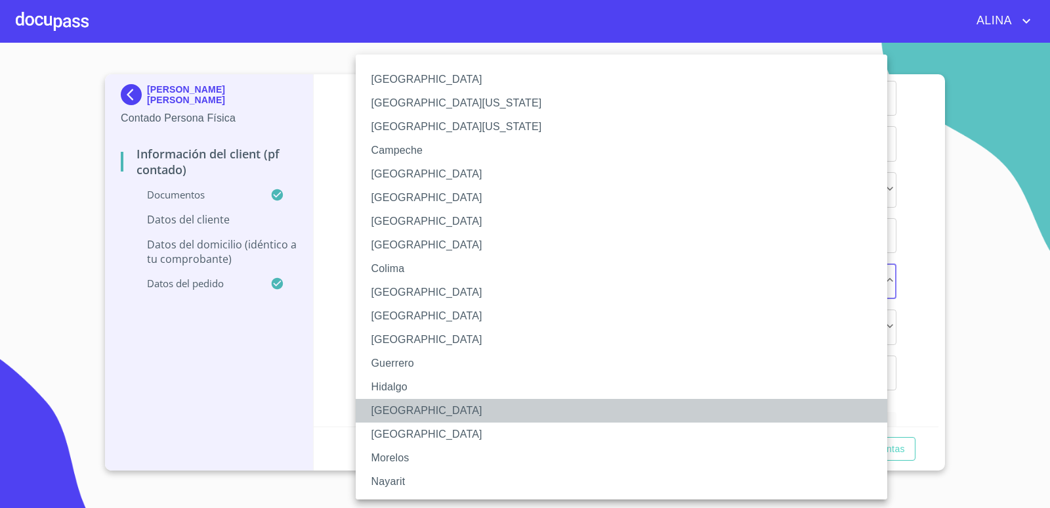
click at [391, 409] on li "[GEOGRAPHIC_DATA]" at bounding box center [627, 411] width 542 height 24
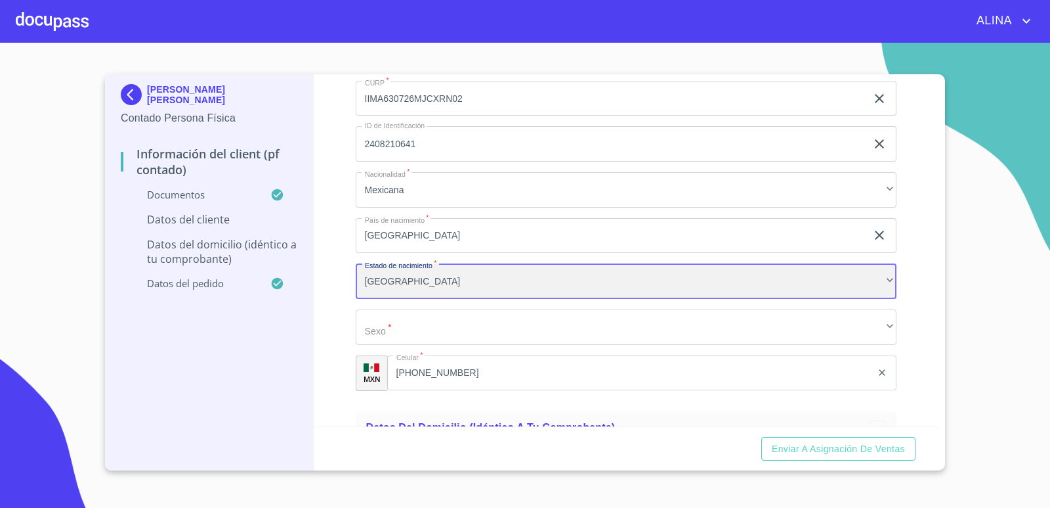
scroll to position [2889, 0]
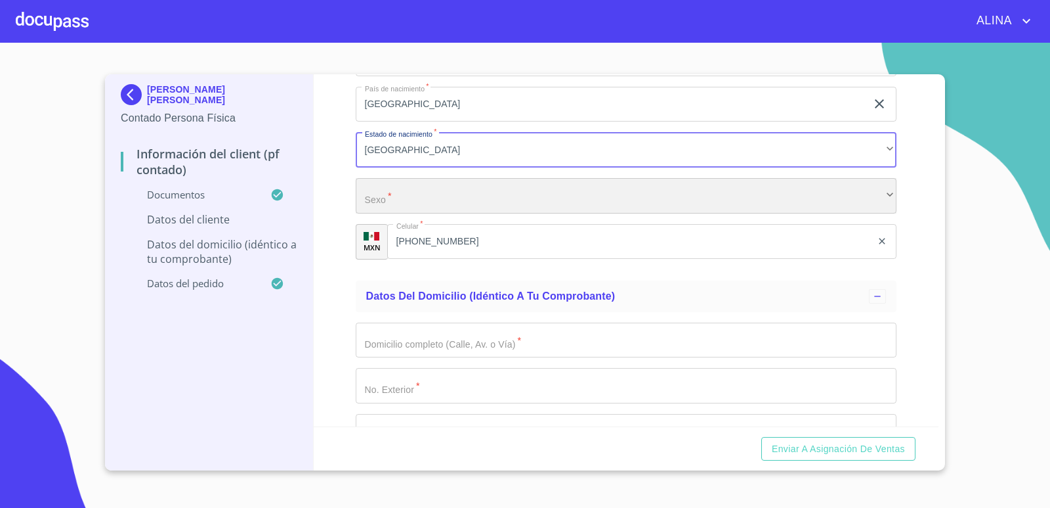
click at [443, 190] on div "​" at bounding box center [627, 195] width 542 height 35
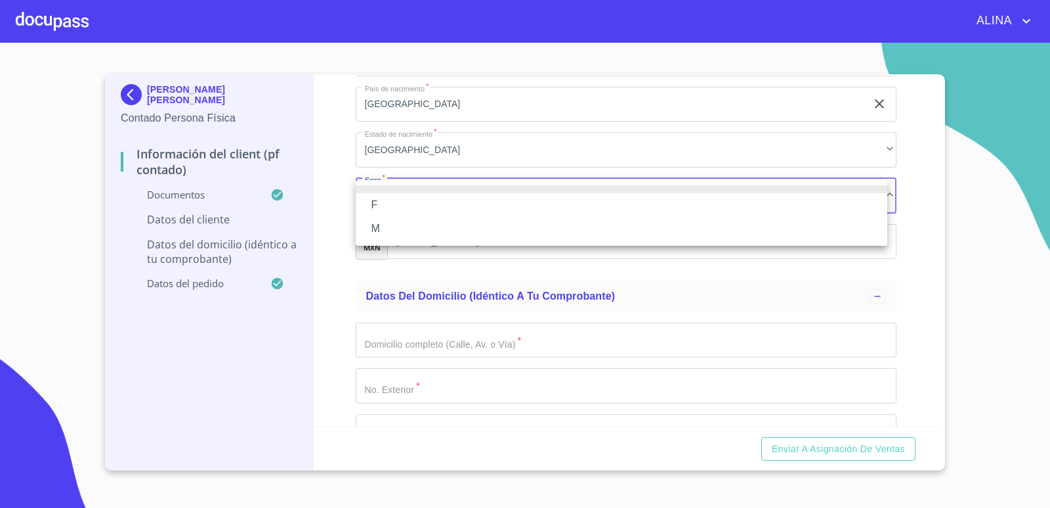
click at [379, 201] on li "F" at bounding box center [622, 205] width 532 height 24
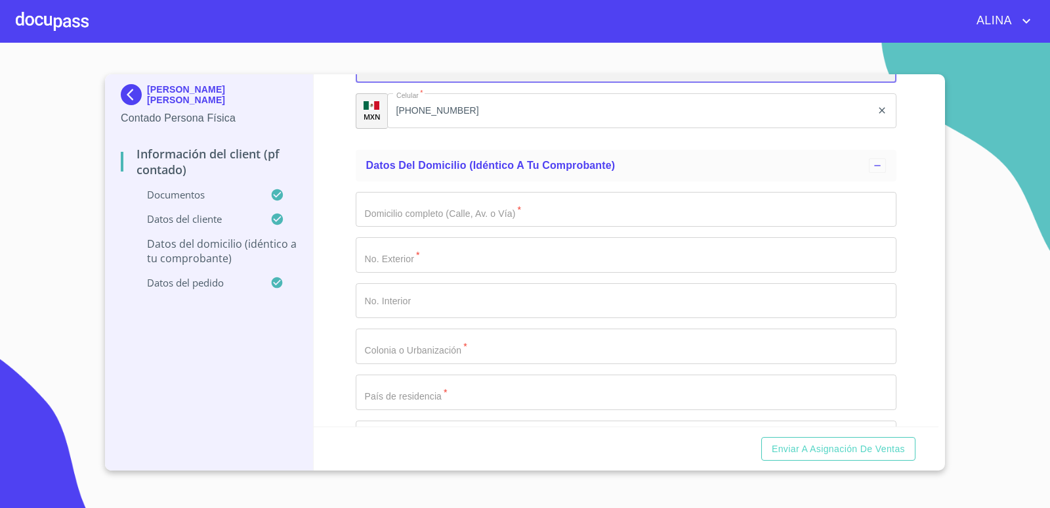
scroll to position [3020, 0]
click at [485, 206] on input "Documento de identificación.   *" at bounding box center [627, 208] width 542 height 35
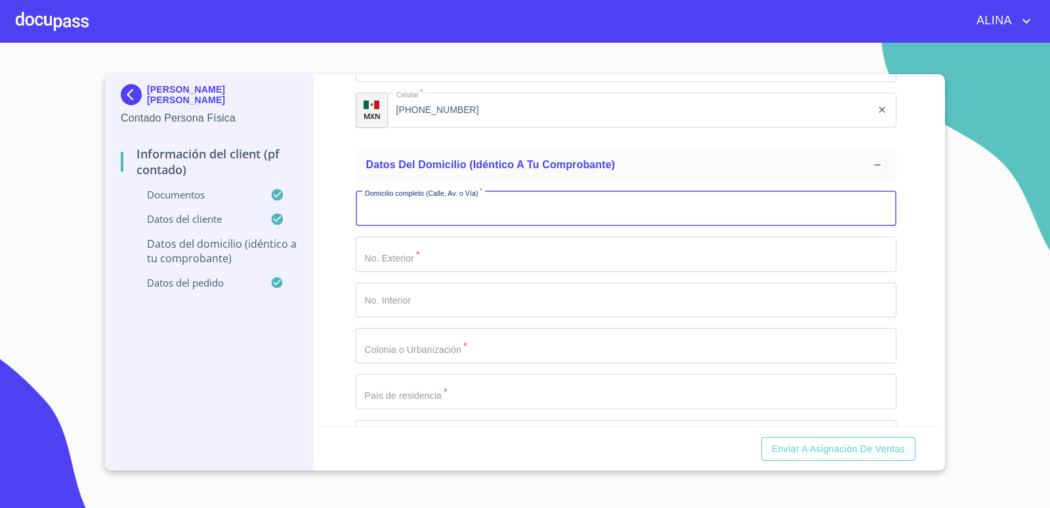
click at [485, 204] on input "Documento de identificación.   *" at bounding box center [627, 208] width 542 height 35
type input "LOMAS DEL COLORIN"
click at [507, 251] on input "Documento de identificación.   *" at bounding box center [627, 253] width 542 height 35
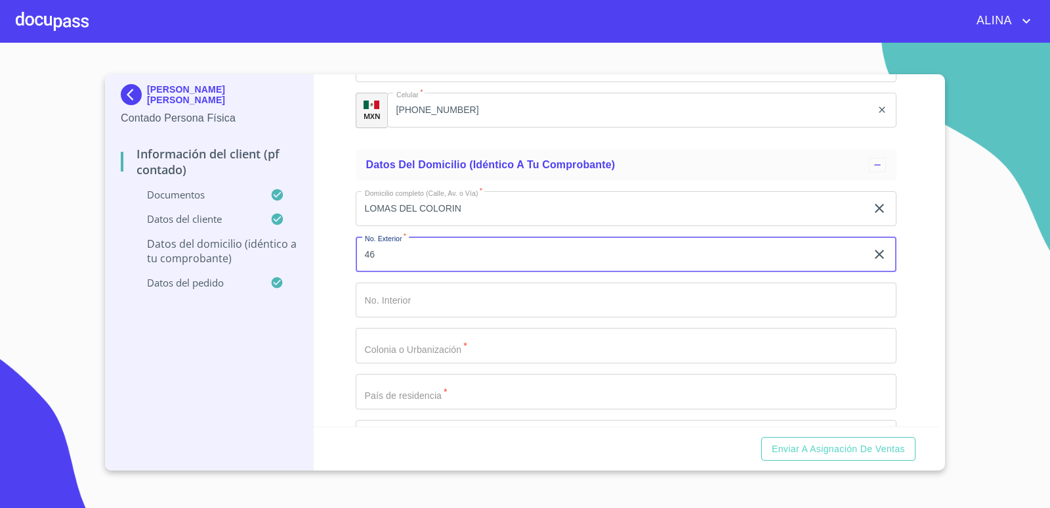
type input "46"
click at [445, 339] on input "Documento de identificación.   *" at bounding box center [627, 345] width 542 height 35
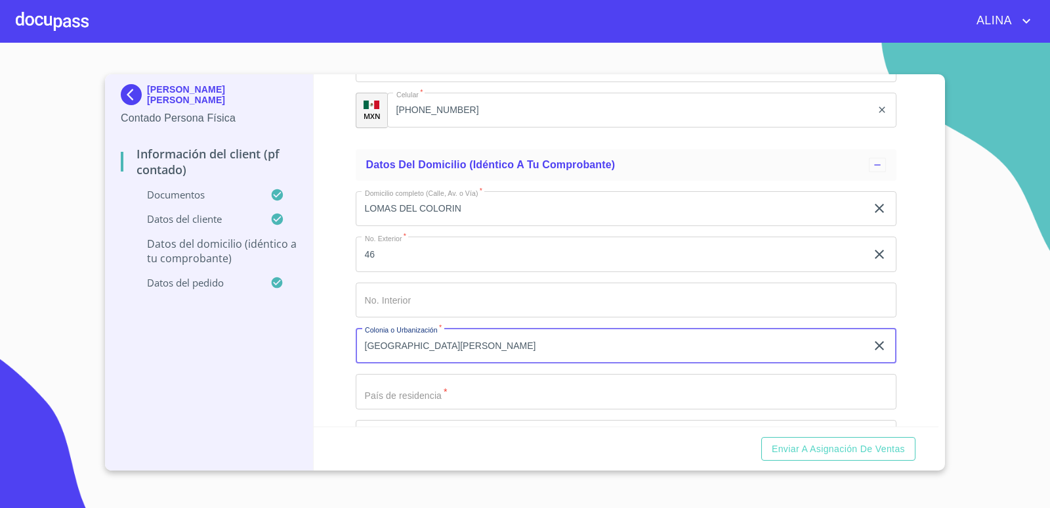
type input "[GEOGRAPHIC_DATA][PERSON_NAME]"
click at [458, 392] on input "Documento de identificación.   *" at bounding box center [627, 391] width 542 height 35
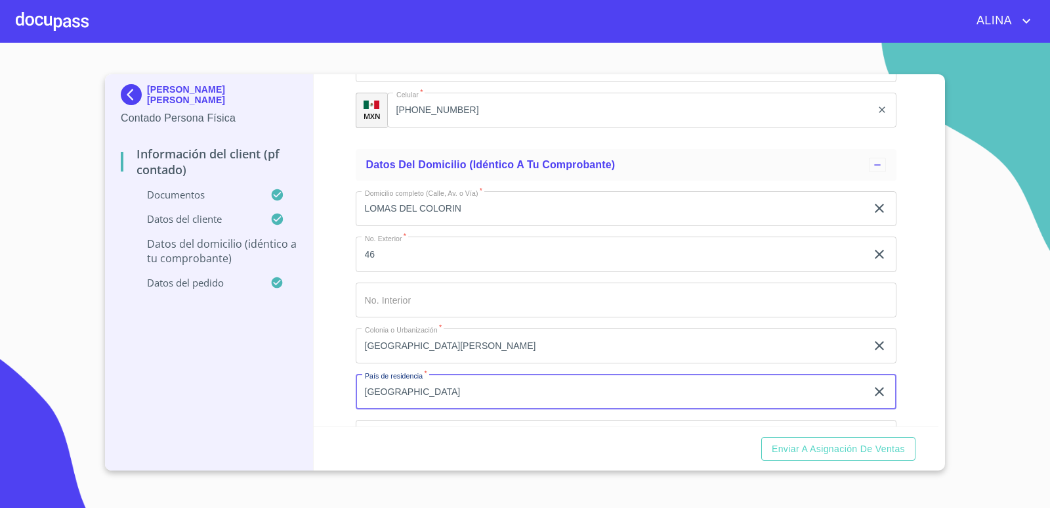
type input "[GEOGRAPHIC_DATA]"
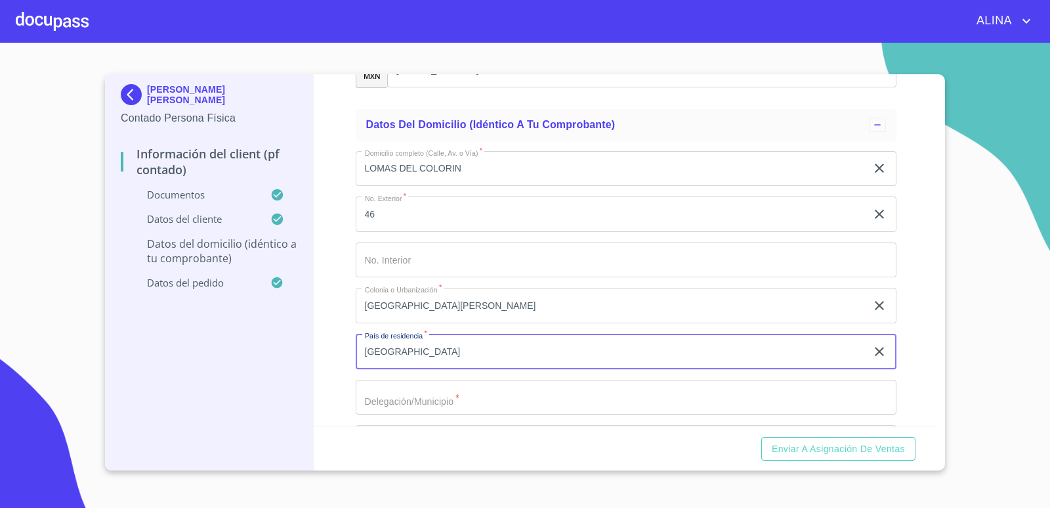
scroll to position [3151, 0]
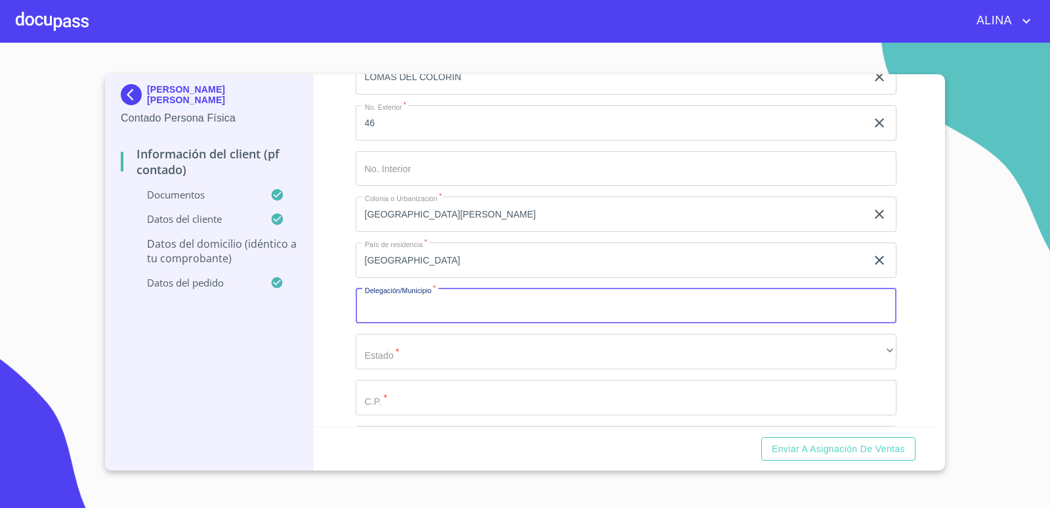
click at [404, 315] on input "Documento de identificación.   *" at bounding box center [627, 305] width 542 height 35
type input "TLAJOMULCO [PERSON_NAME]"
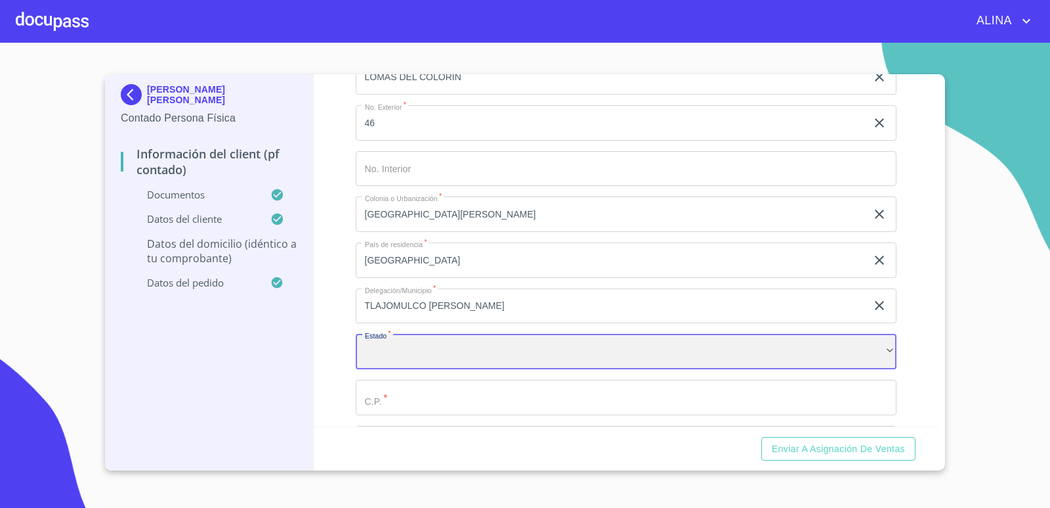
click at [405, 345] on div "​" at bounding box center [627, 351] width 542 height 35
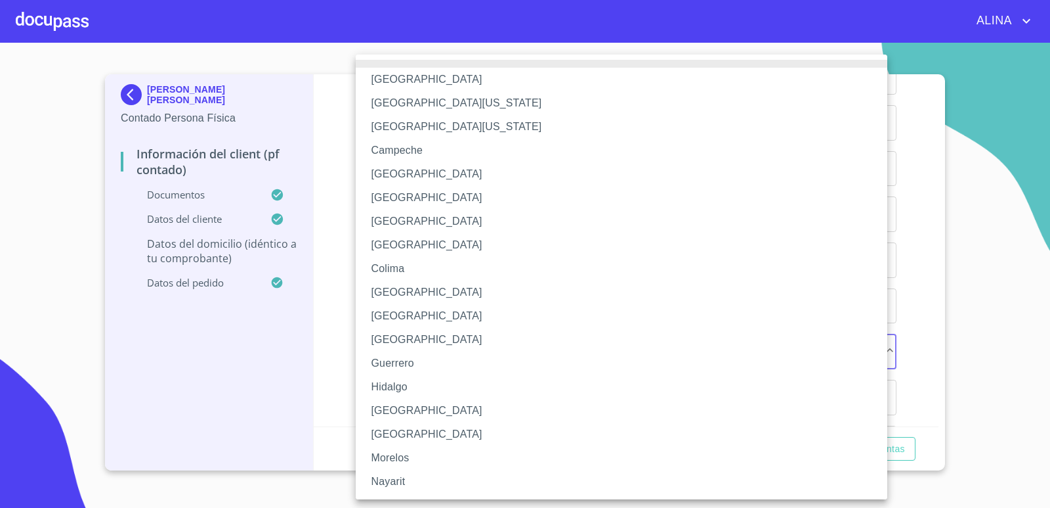
click at [395, 408] on li "[GEOGRAPHIC_DATA]" at bounding box center [627, 411] width 542 height 24
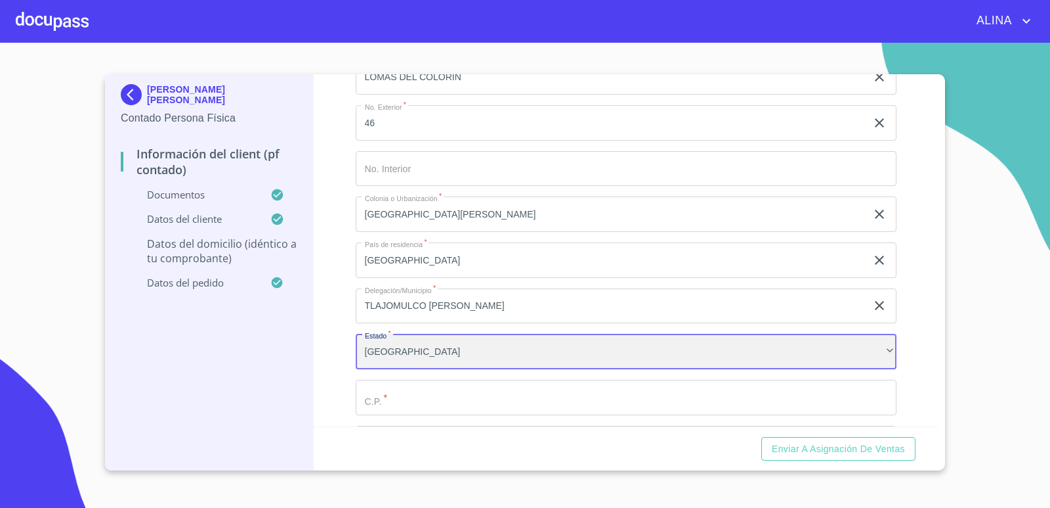
scroll to position [0, 0]
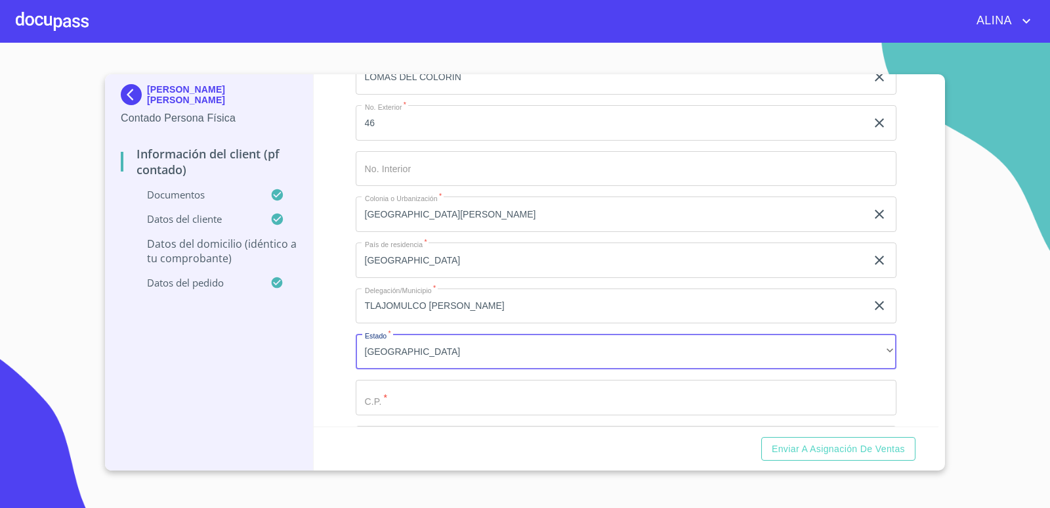
click at [418, 395] on input "Documento de identificación.   *" at bounding box center [627, 396] width 542 height 35
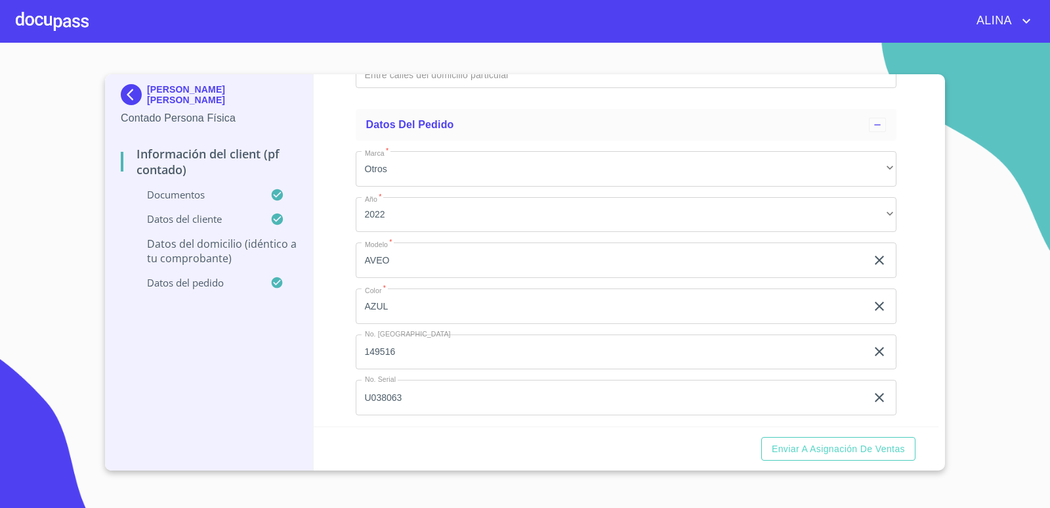
scroll to position [3361, 0]
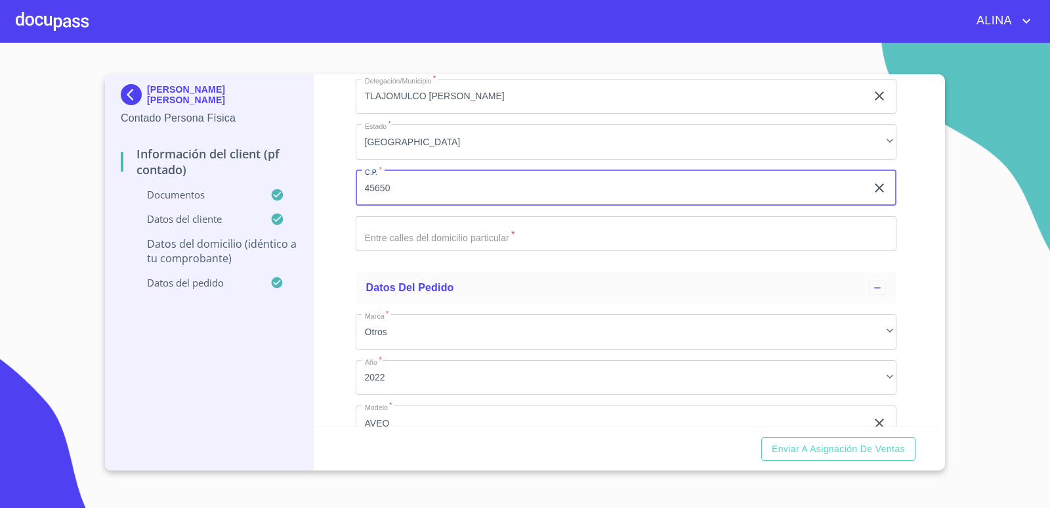
type input "45650"
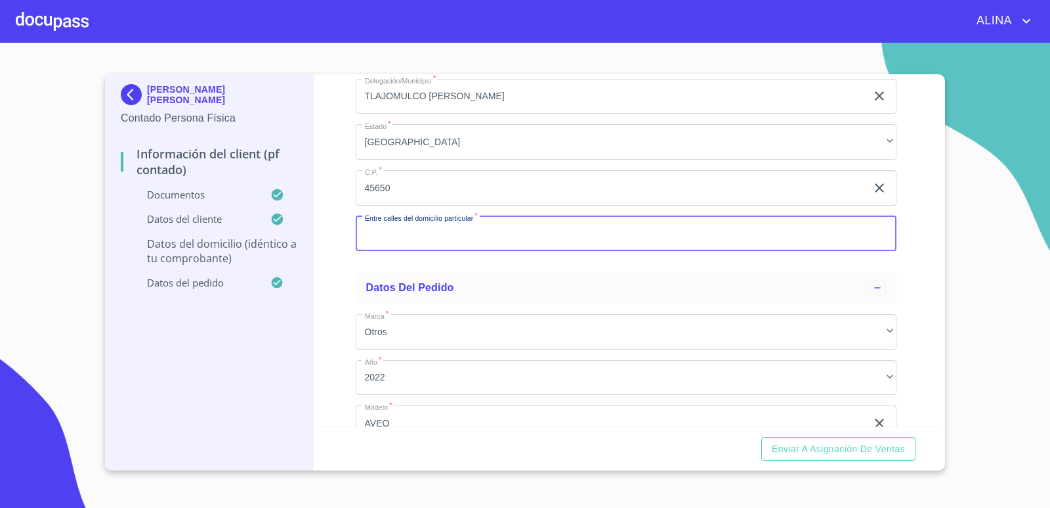
click at [541, 235] on input "Documento de identificación.   *" at bounding box center [627, 233] width 542 height 35
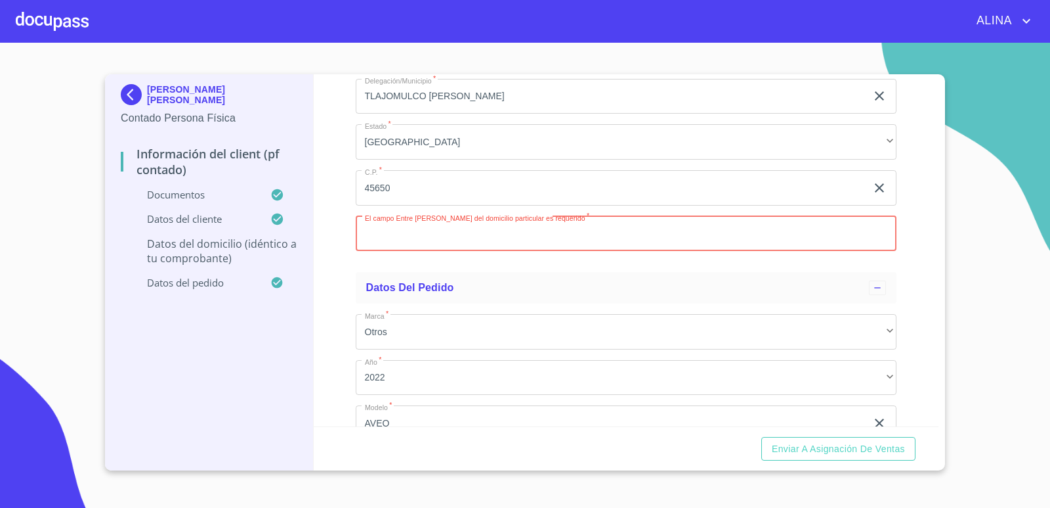
click at [376, 236] on input "Documento de identificación.   *" at bounding box center [627, 233] width 542 height 35
type input "[PERSON_NAME] Y [PERSON_NAME][GEOGRAPHIC_DATA][US_STATE]"
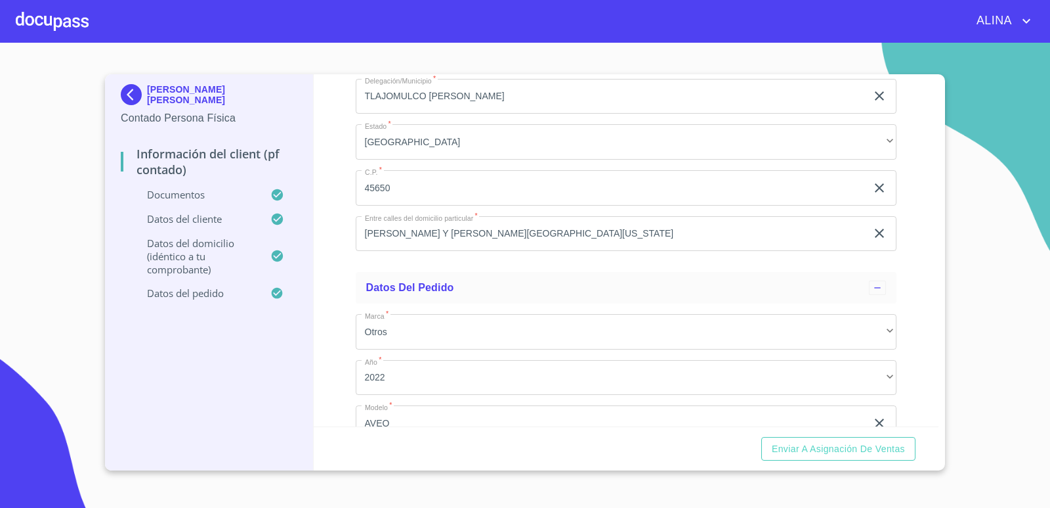
click at [806, 462] on div "Enviar a Asignación de Ventas" at bounding box center [627, 448] width 626 height 45
click at [814, 450] on span "Enviar a Asignación de Ventas" at bounding box center [838, 449] width 133 height 16
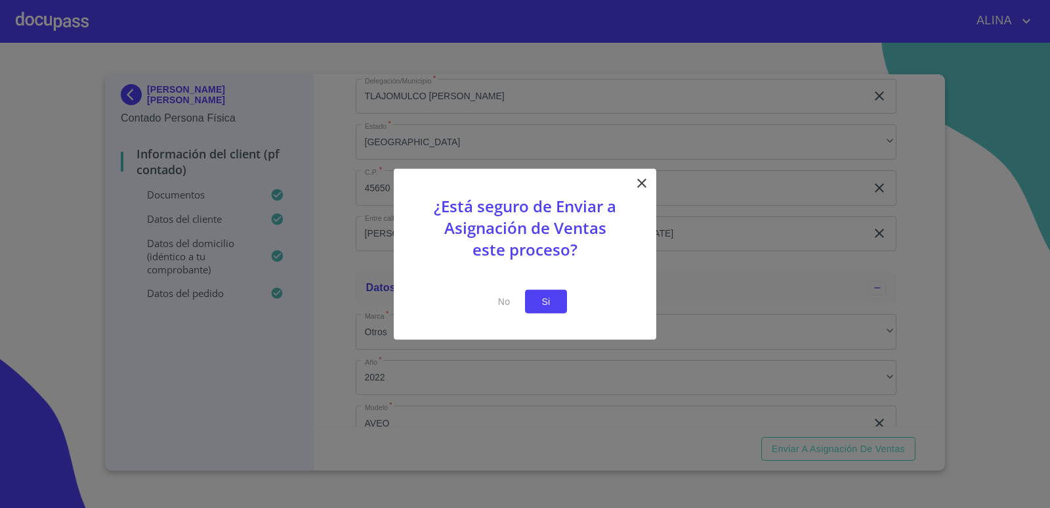
click at [559, 305] on button "Si" at bounding box center [546, 301] width 42 height 24
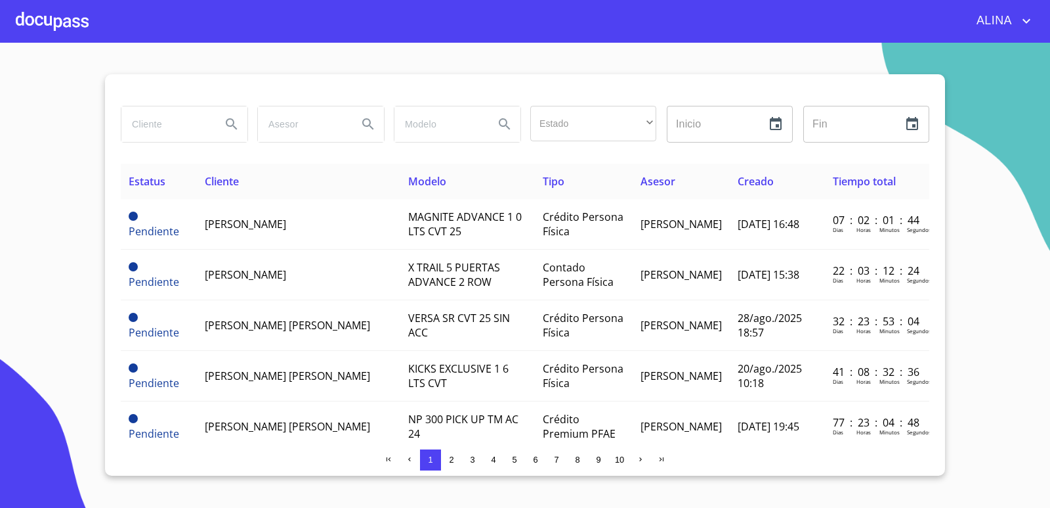
click at [60, 14] on div at bounding box center [52, 21] width 73 height 42
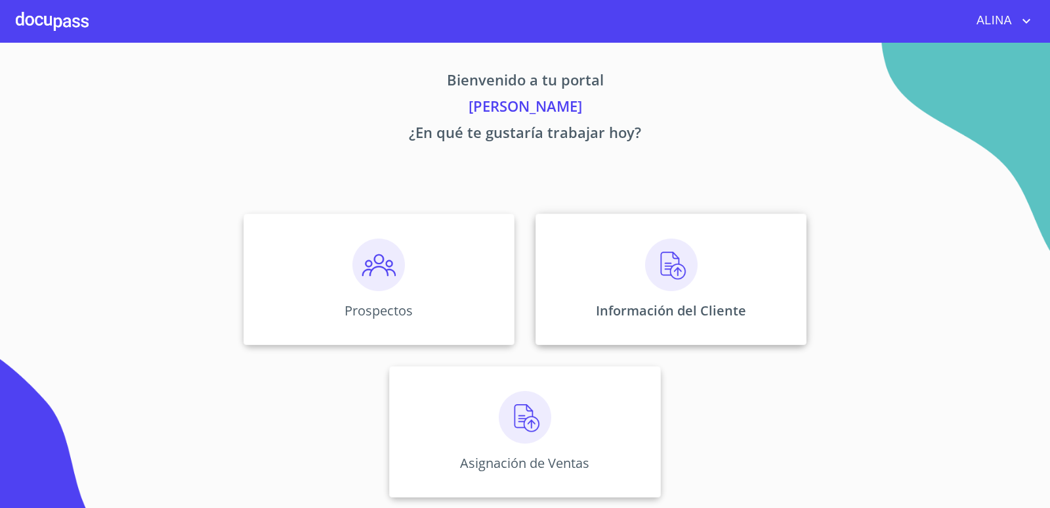
click at [575, 265] on div "Información del Cliente" at bounding box center [671, 278] width 271 height 131
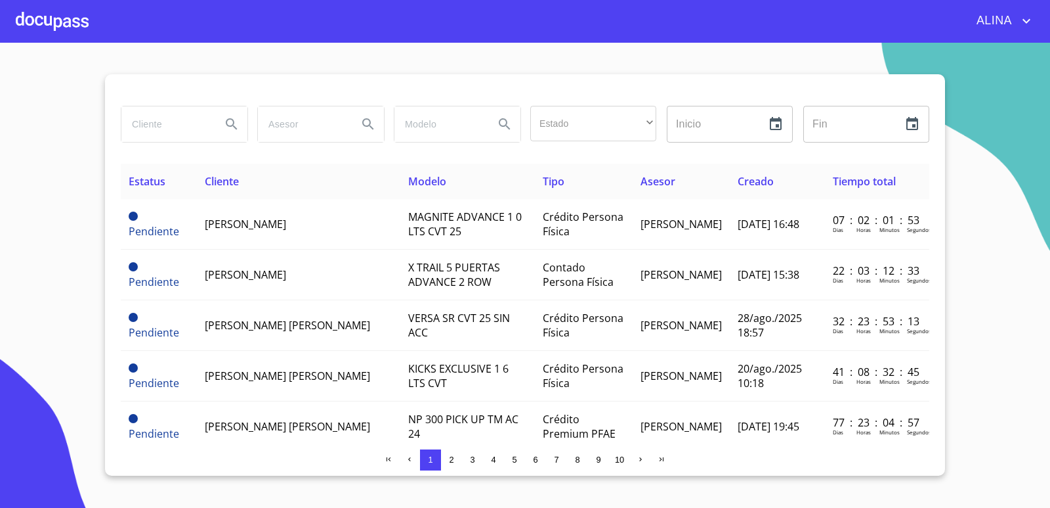
click at [158, 116] on input "search" at bounding box center [165, 123] width 89 height 35
type input "A"
type input "[PERSON_NAME]"
click at [231, 127] on icon "Search" at bounding box center [232, 124] width 16 height 16
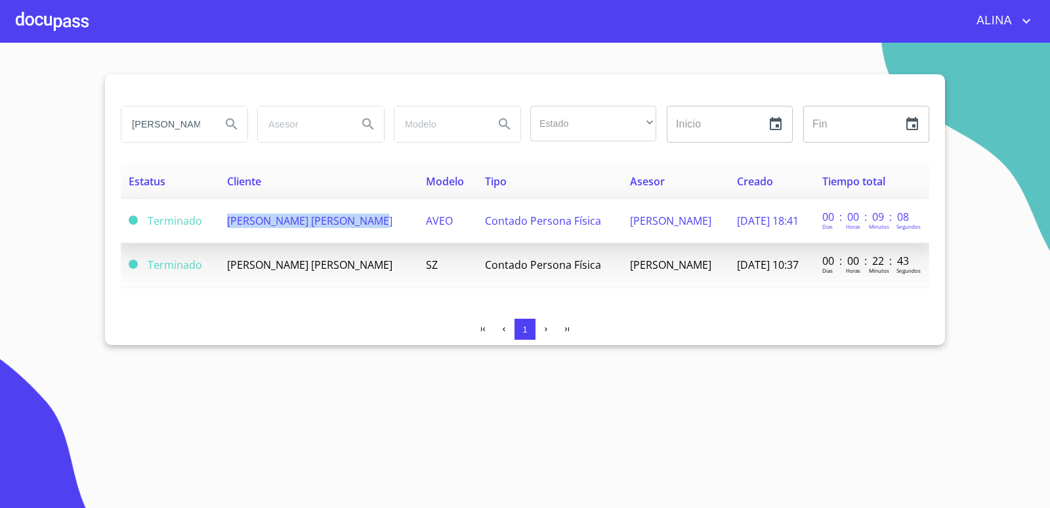
copy span "[PERSON_NAME] [PERSON_NAME]"
drag, startPoint x: 221, startPoint y: 223, endPoint x: 364, endPoint y: 215, distance: 144.0
click at [364, 215] on span "[PERSON_NAME] [PERSON_NAME]" at bounding box center [309, 220] width 165 height 14
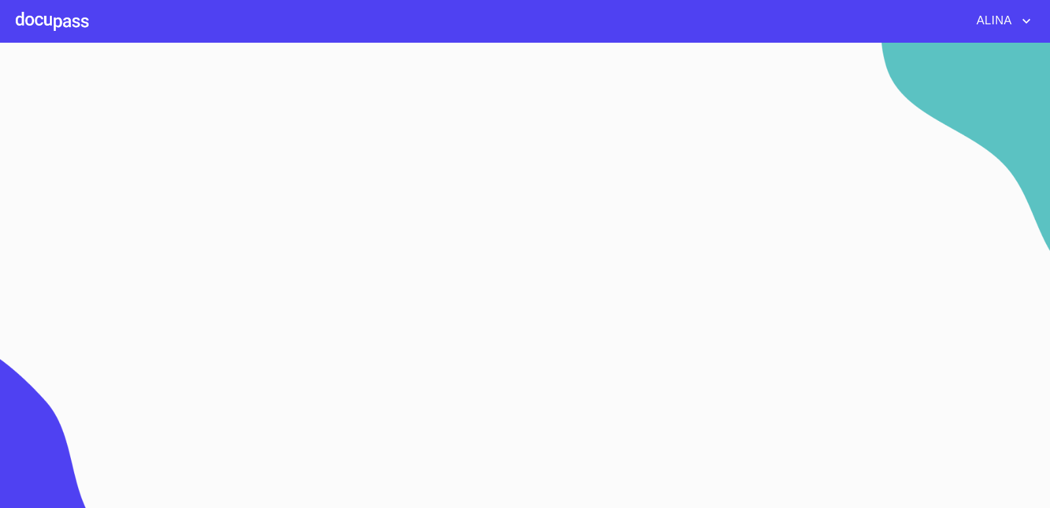
click at [40, 15] on div at bounding box center [52, 21] width 73 height 42
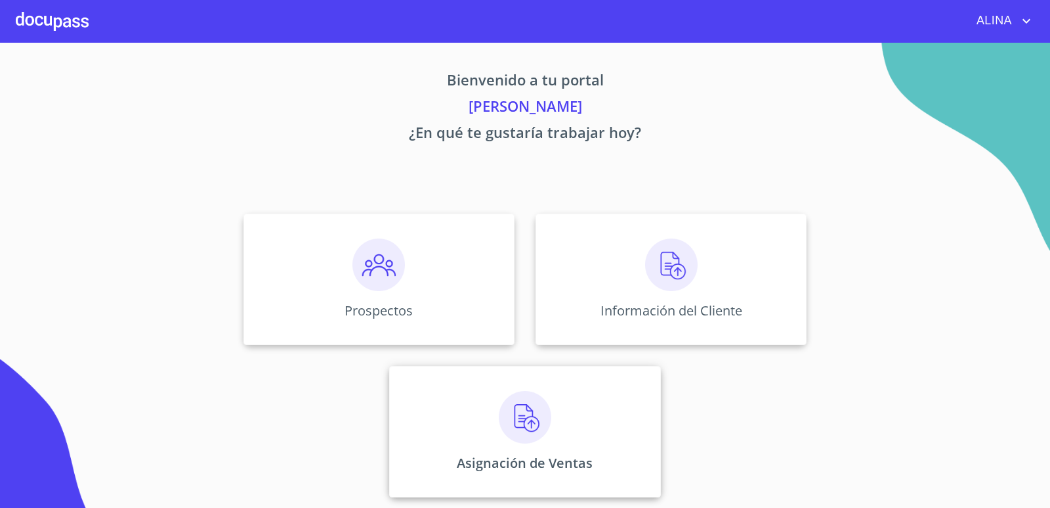
click at [605, 405] on div "Asignación de Ventas" at bounding box center [524, 431] width 271 height 131
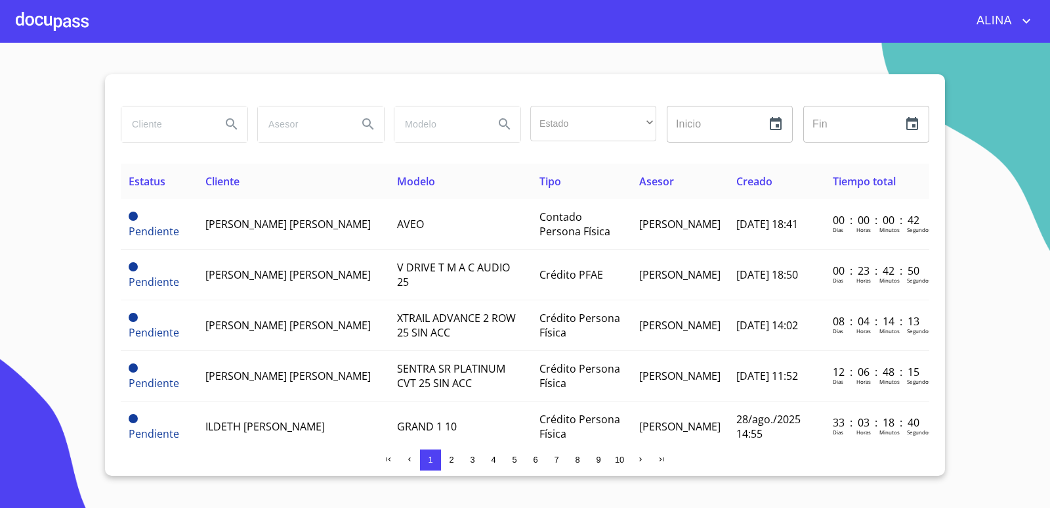
click at [158, 120] on input "search" at bounding box center [165, 123] width 89 height 35
paste input "[PERSON_NAME] [PERSON_NAME]"
type input "[PERSON_NAME] [PERSON_NAME]"
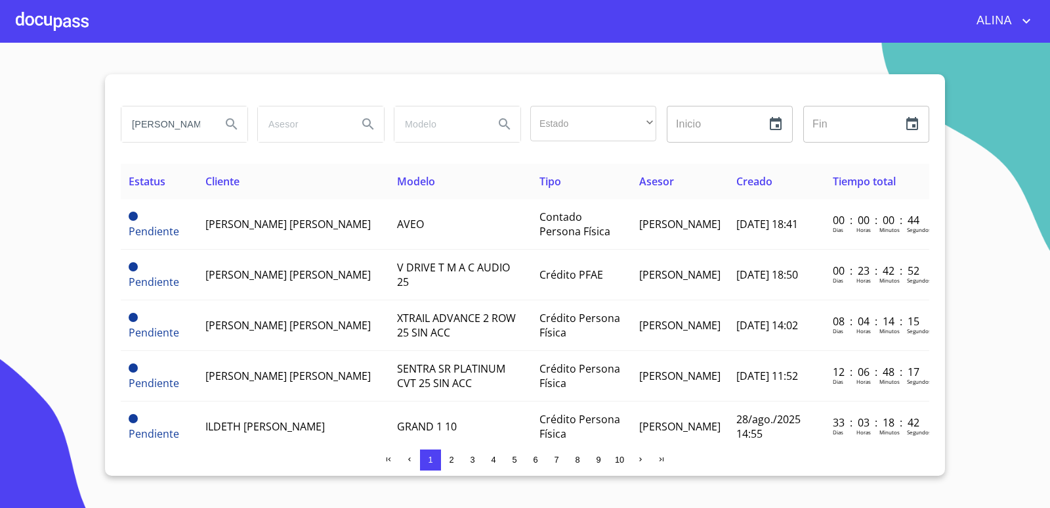
click at [227, 128] on icon "Search" at bounding box center [232, 124] width 16 height 16
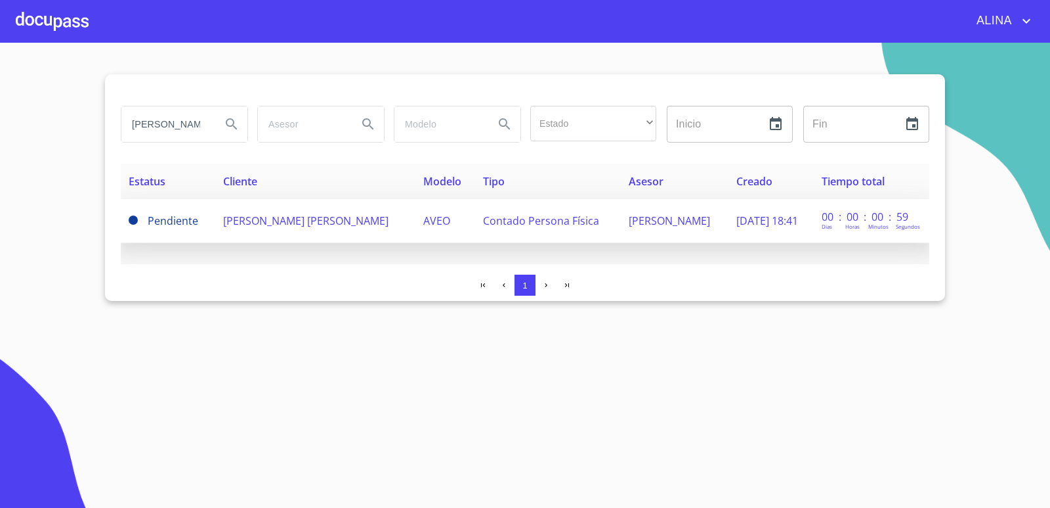
click at [224, 223] on span "[PERSON_NAME] [PERSON_NAME]" at bounding box center [305, 220] width 165 height 14
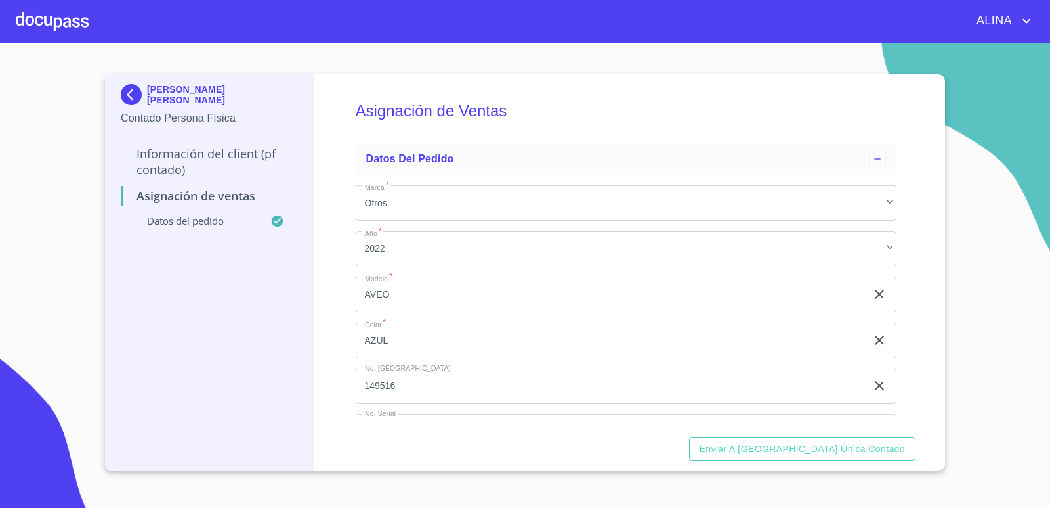
scroll to position [49, 0]
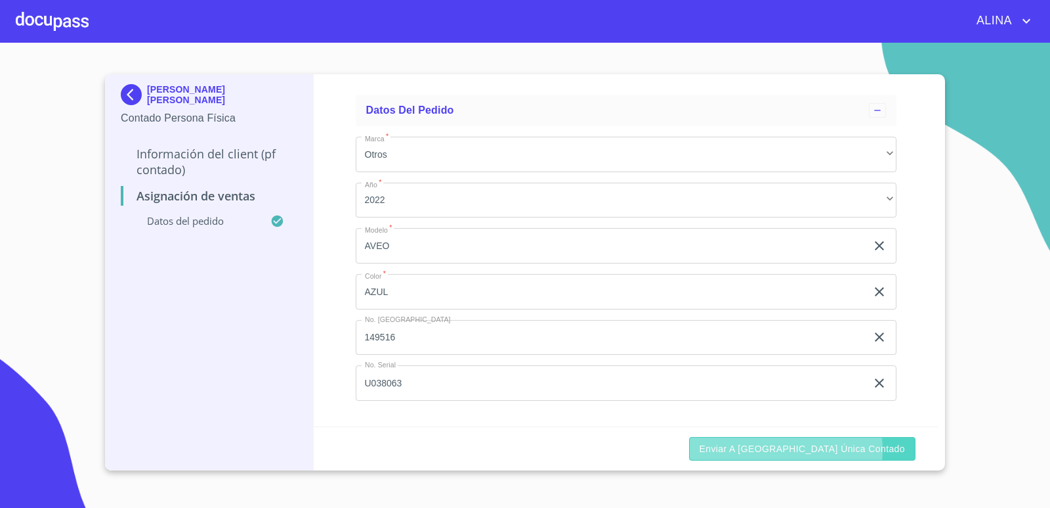
click at [843, 449] on span "Enviar a [GEOGRAPHIC_DATA] única contado" at bounding box center [803, 449] width 206 height 16
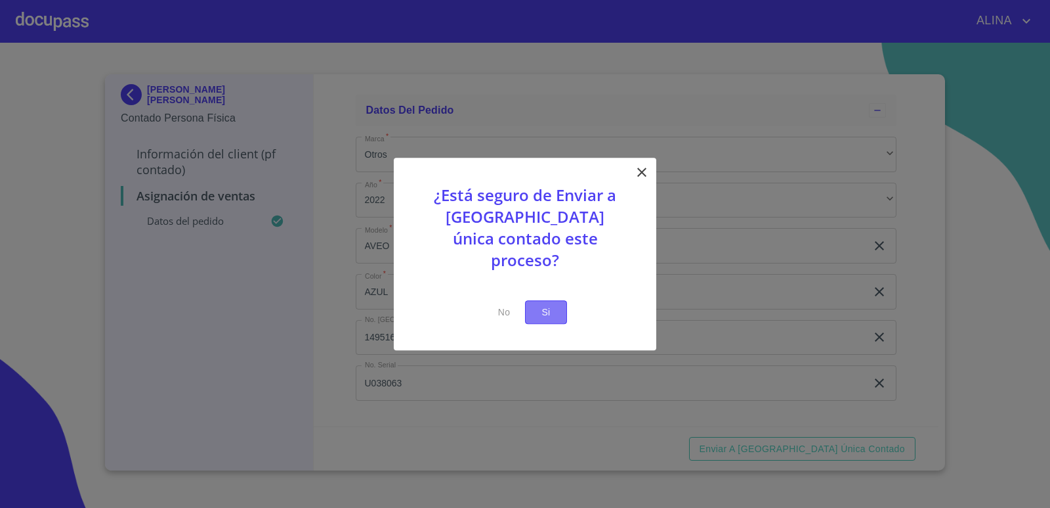
click at [553, 304] on span "Si" at bounding box center [546, 312] width 21 height 16
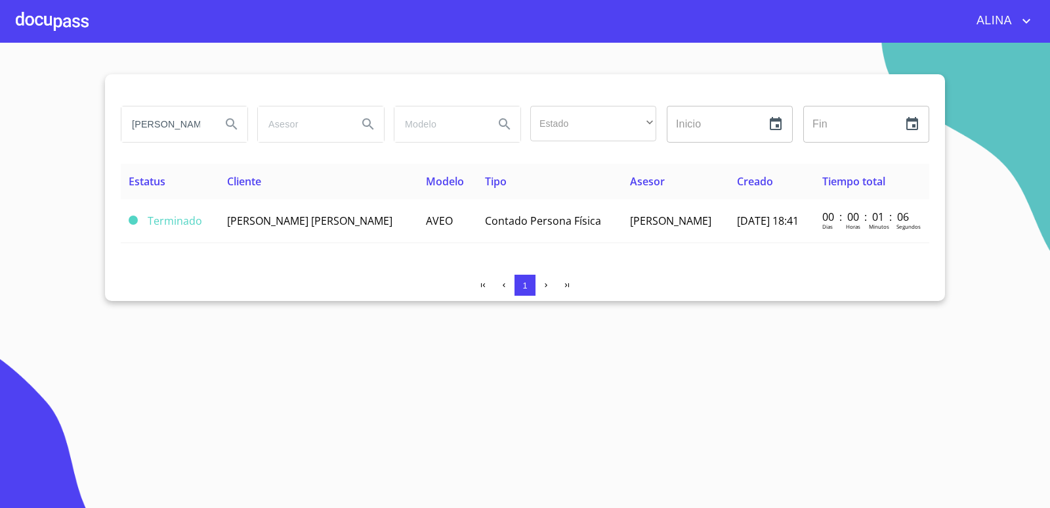
click at [307, 406] on section "[PERSON_NAME] [PERSON_NAME] Estado ​ ​ Inicio ​ Fin ​ Estatus Cliente Modelo Ti…" at bounding box center [525, 275] width 1050 height 465
